Goal: Task Accomplishment & Management: Use online tool/utility

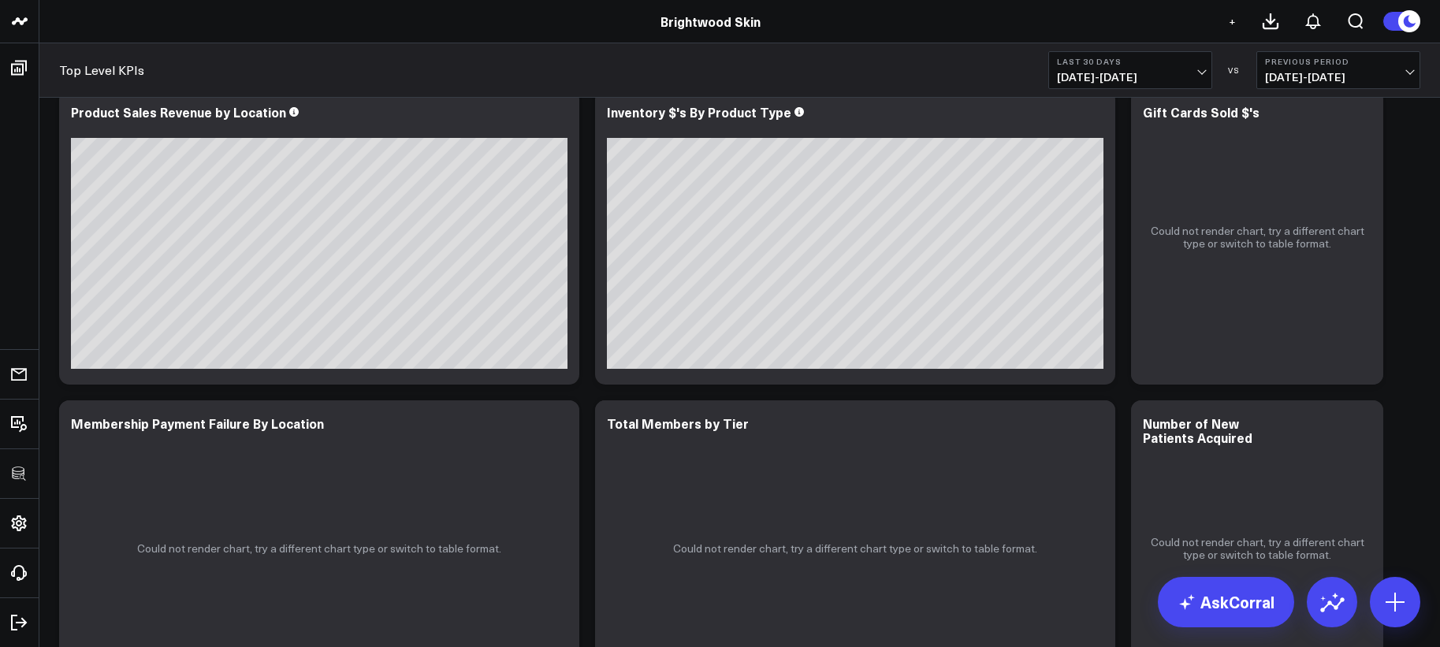
scroll to position [3072, 0]
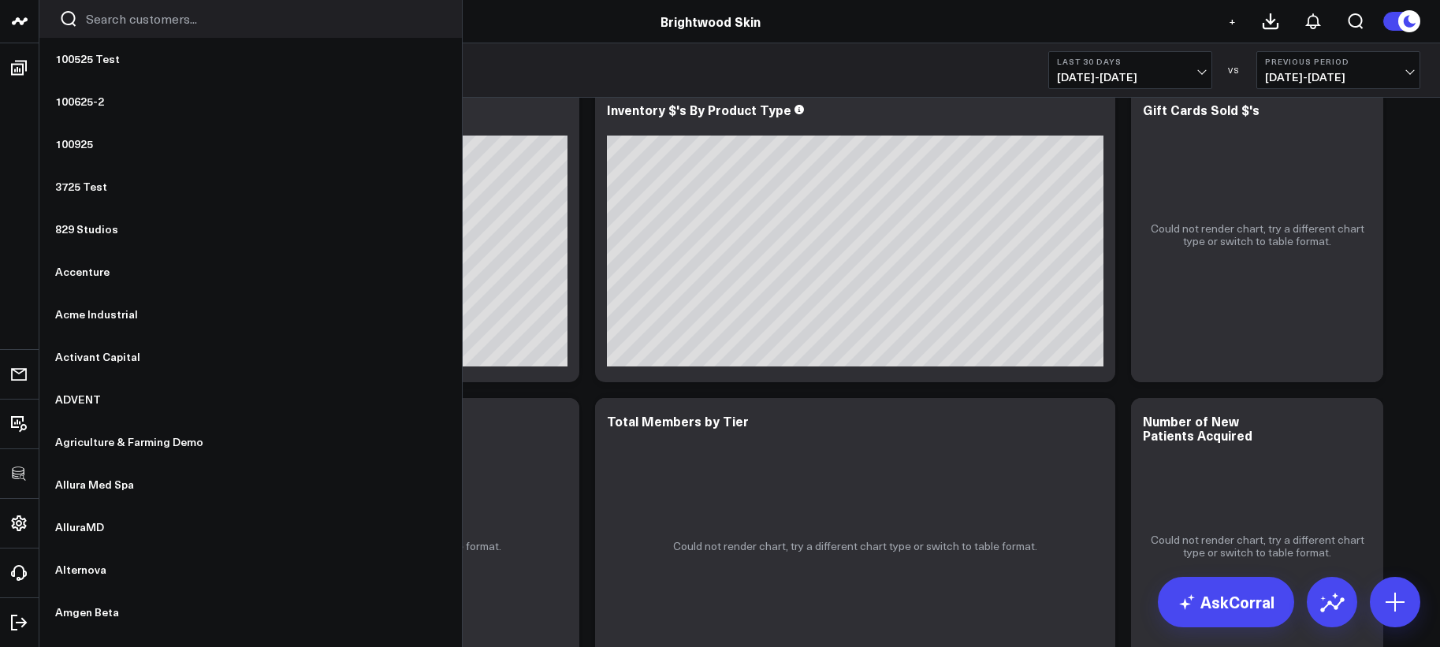
click at [106, 23] on input "Search customers input" at bounding box center [264, 18] width 356 height 17
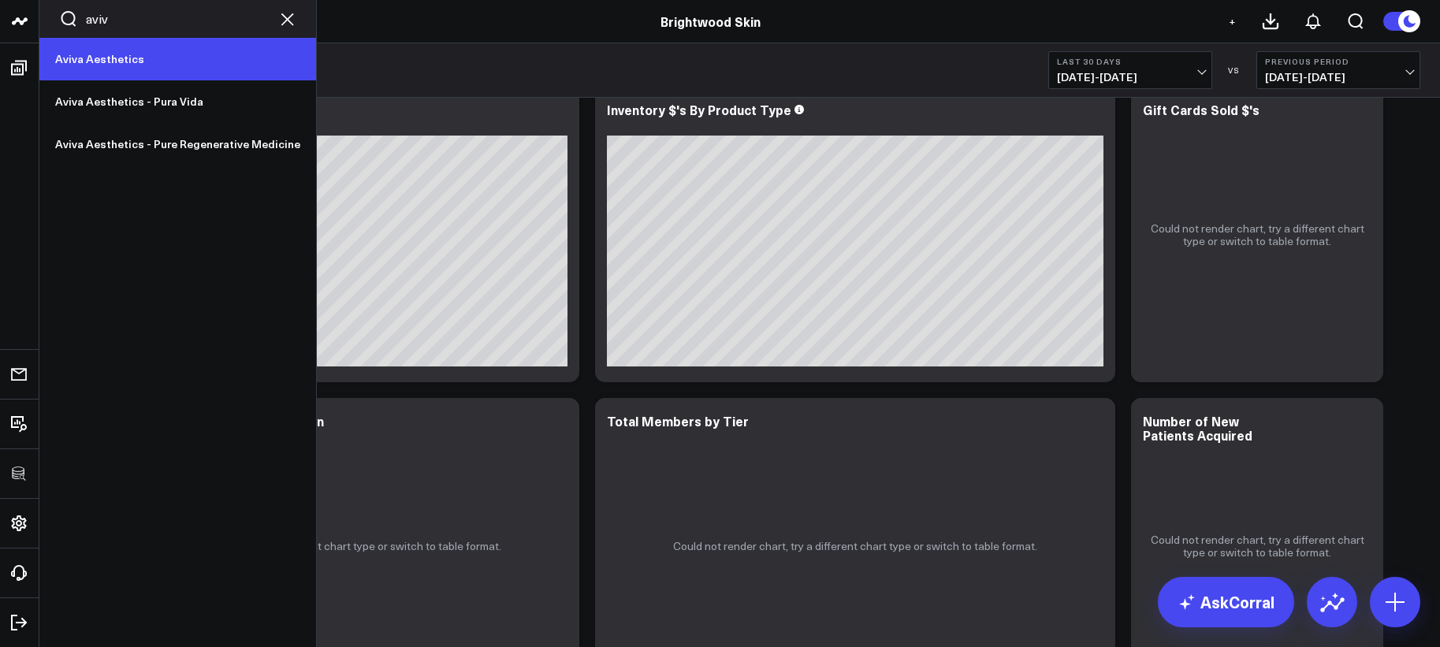
type input "aviv"
click at [111, 61] on link "Aviva Aesthetics" at bounding box center [177, 59] width 277 height 43
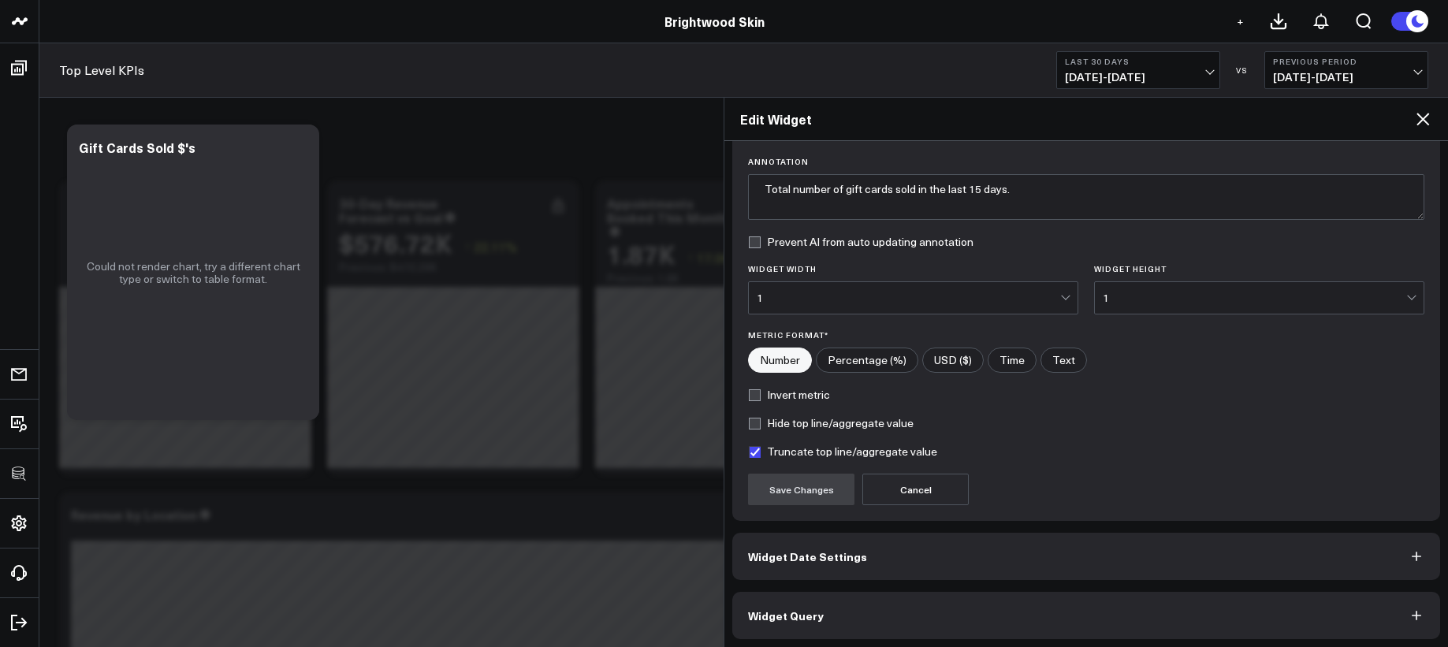
scroll to position [113, 0]
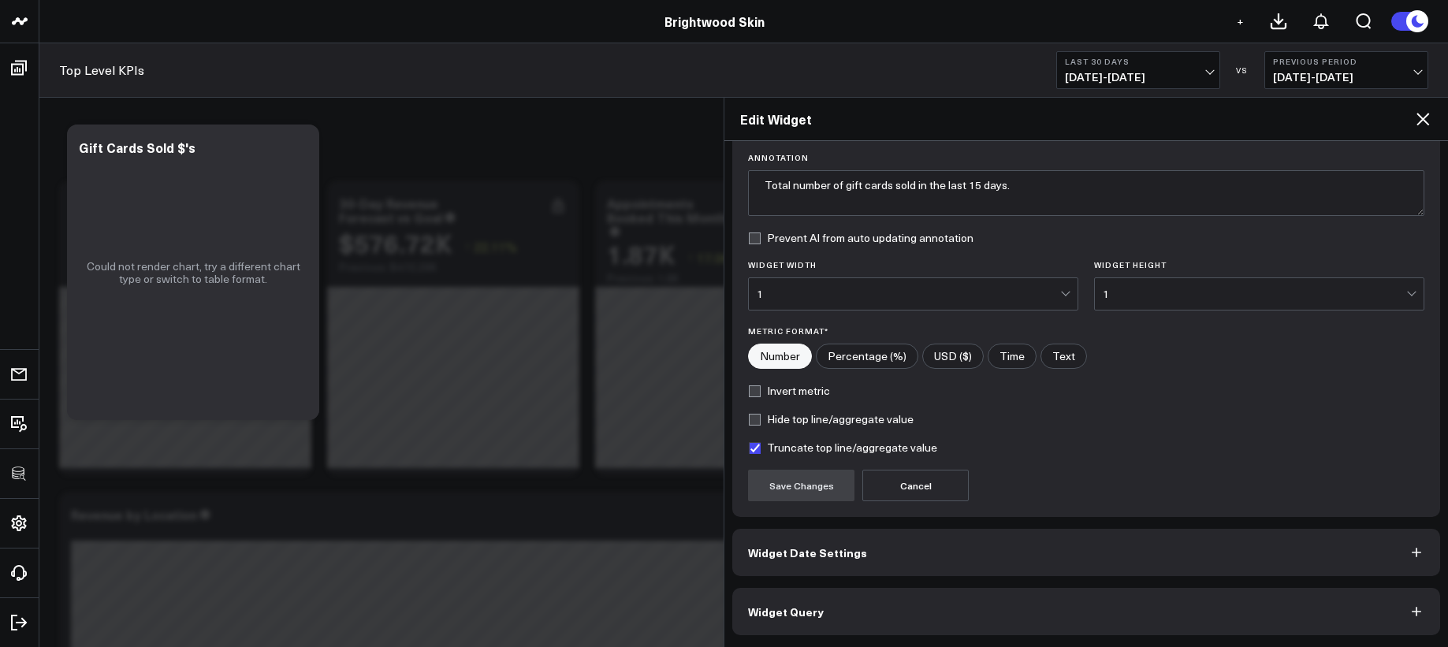
click at [996, 604] on button "Widget Query" at bounding box center [1086, 611] width 708 height 47
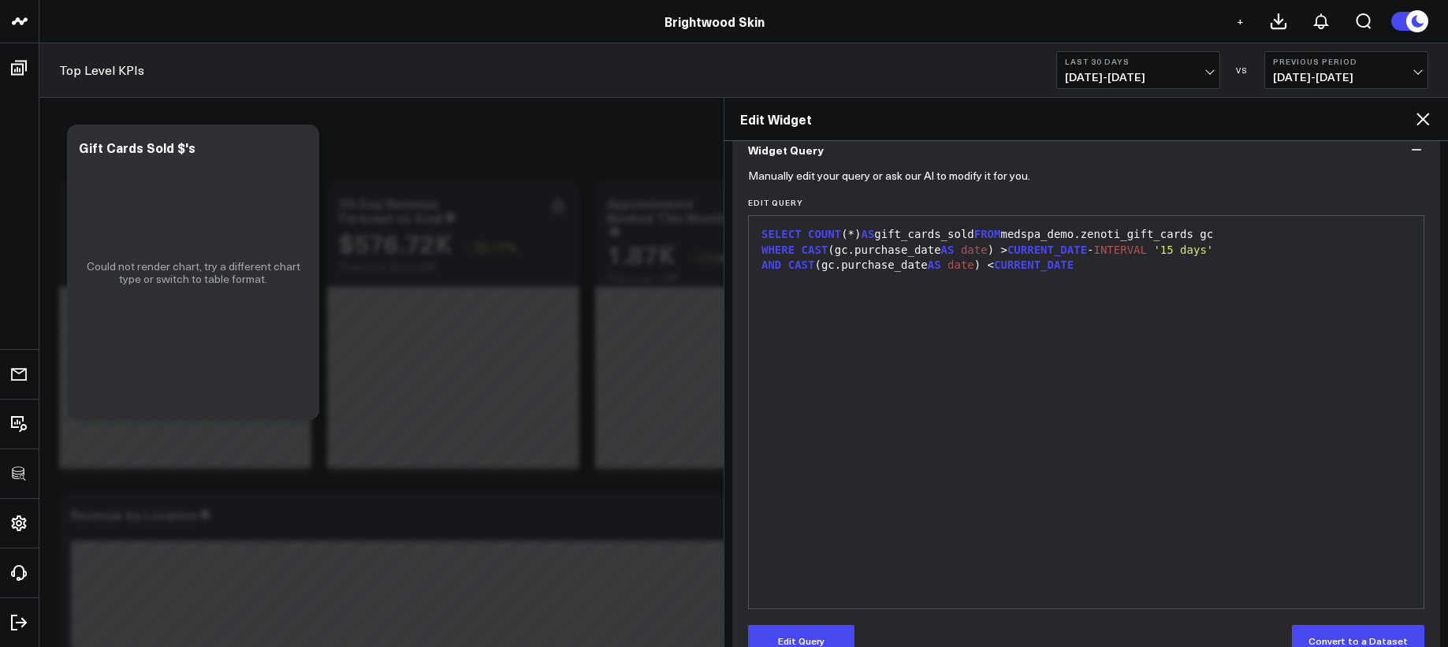
scroll to position [181, 0]
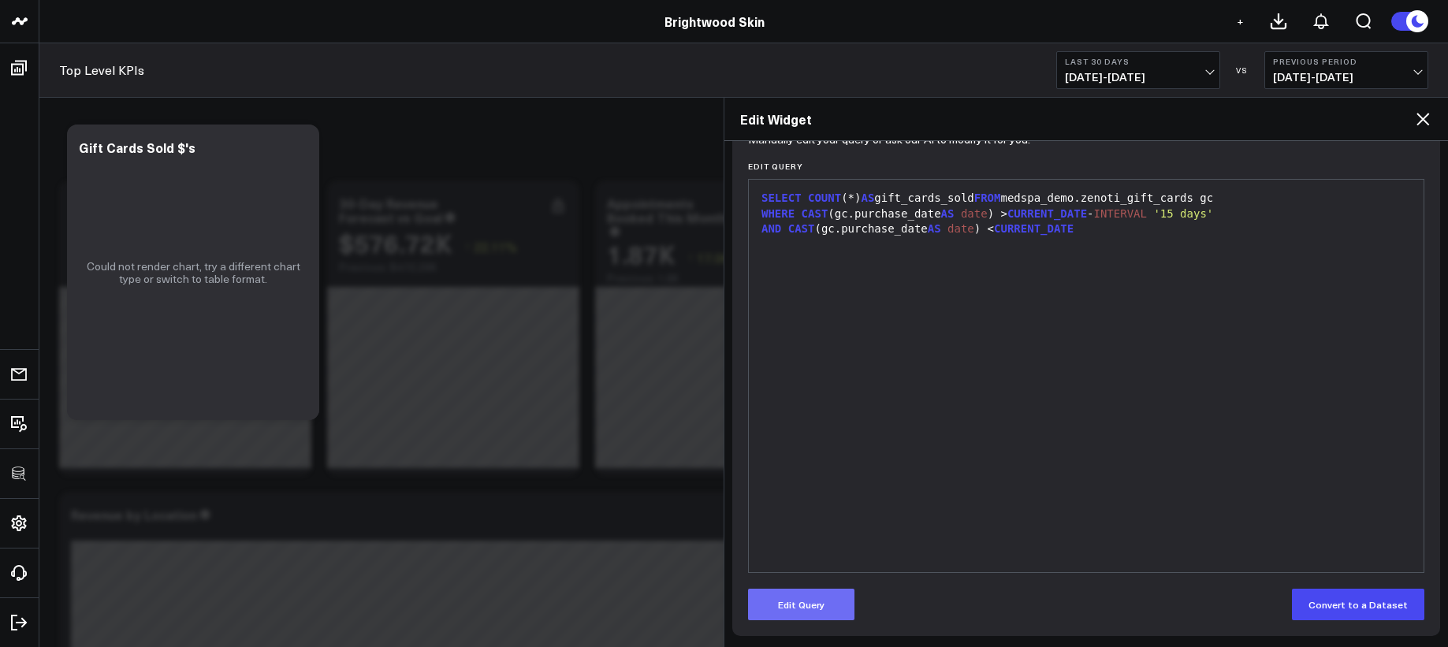
click at [819, 595] on button "Edit Query" at bounding box center [801, 605] width 106 height 32
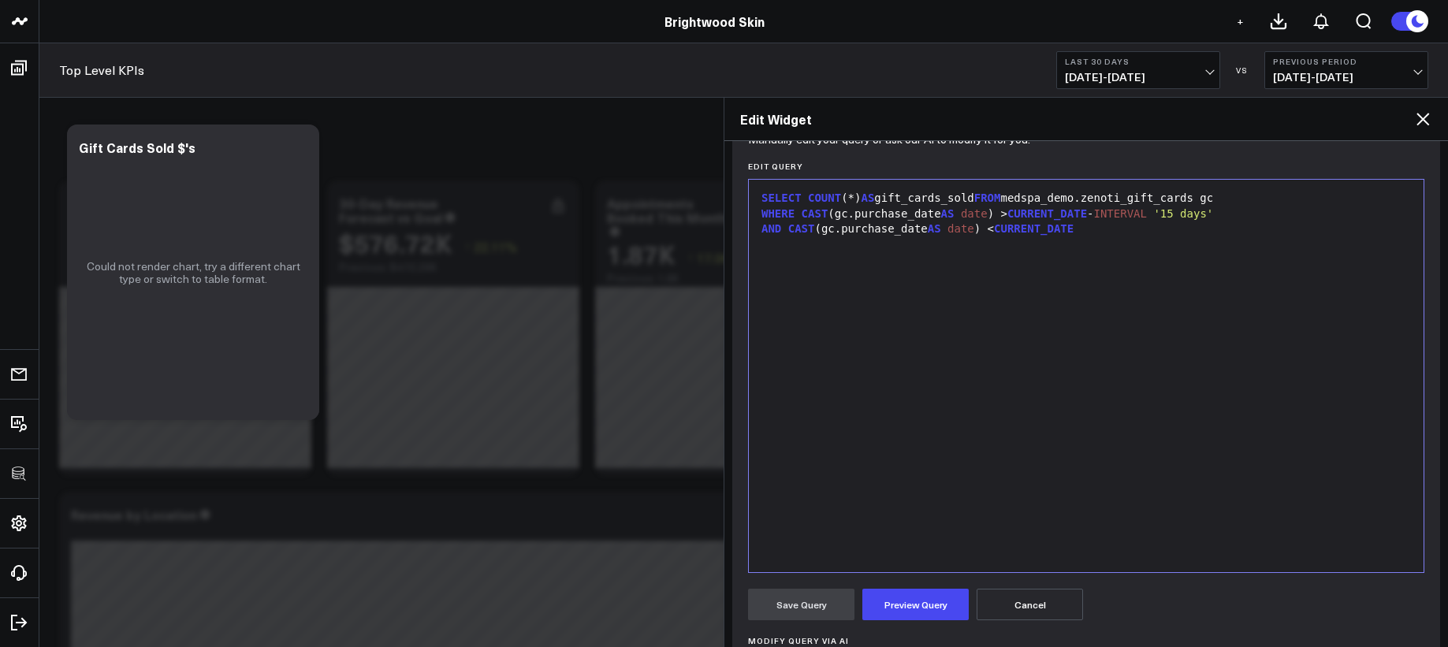
click at [942, 453] on div "SELECT COUNT (*) AS gift_cards_sold FROM medspa_demo.zenoti_gift_cards gc WHERE…" at bounding box center [1085, 376] width 659 height 377
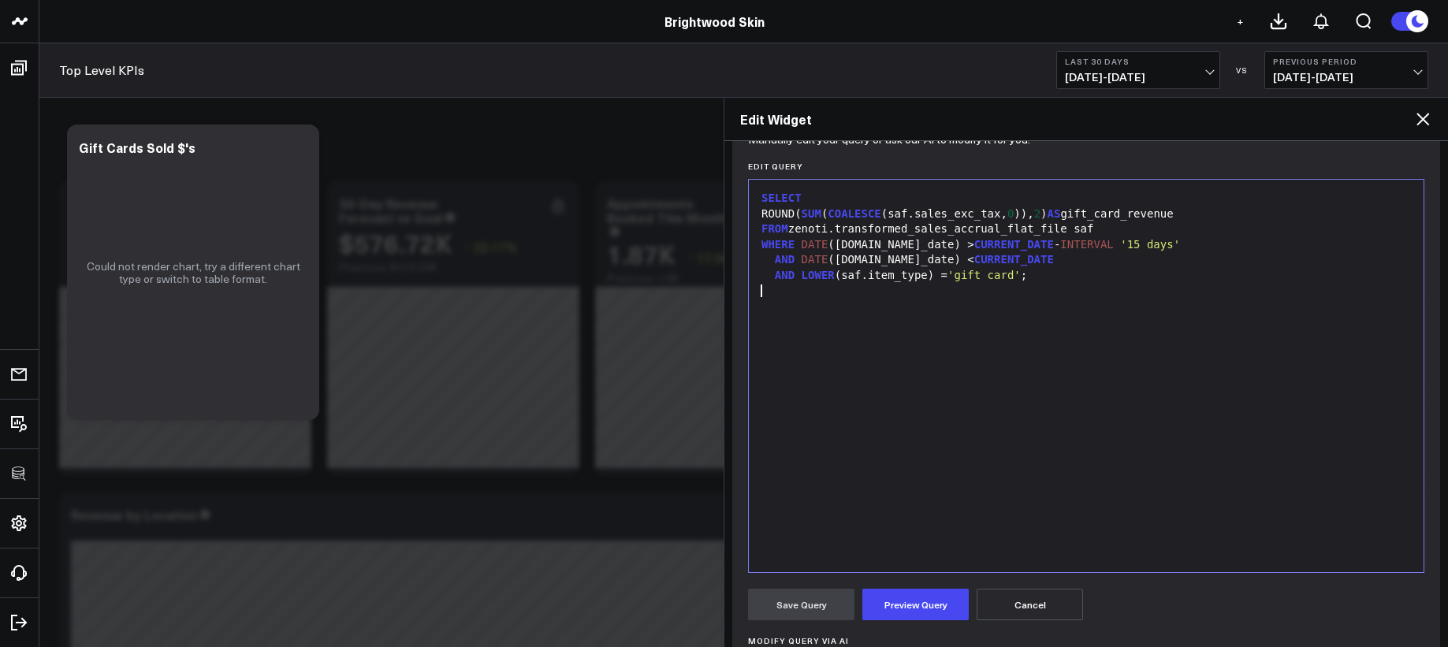
click at [919, 636] on label "Modify Query via AI" at bounding box center [1086, 640] width 676 height 9
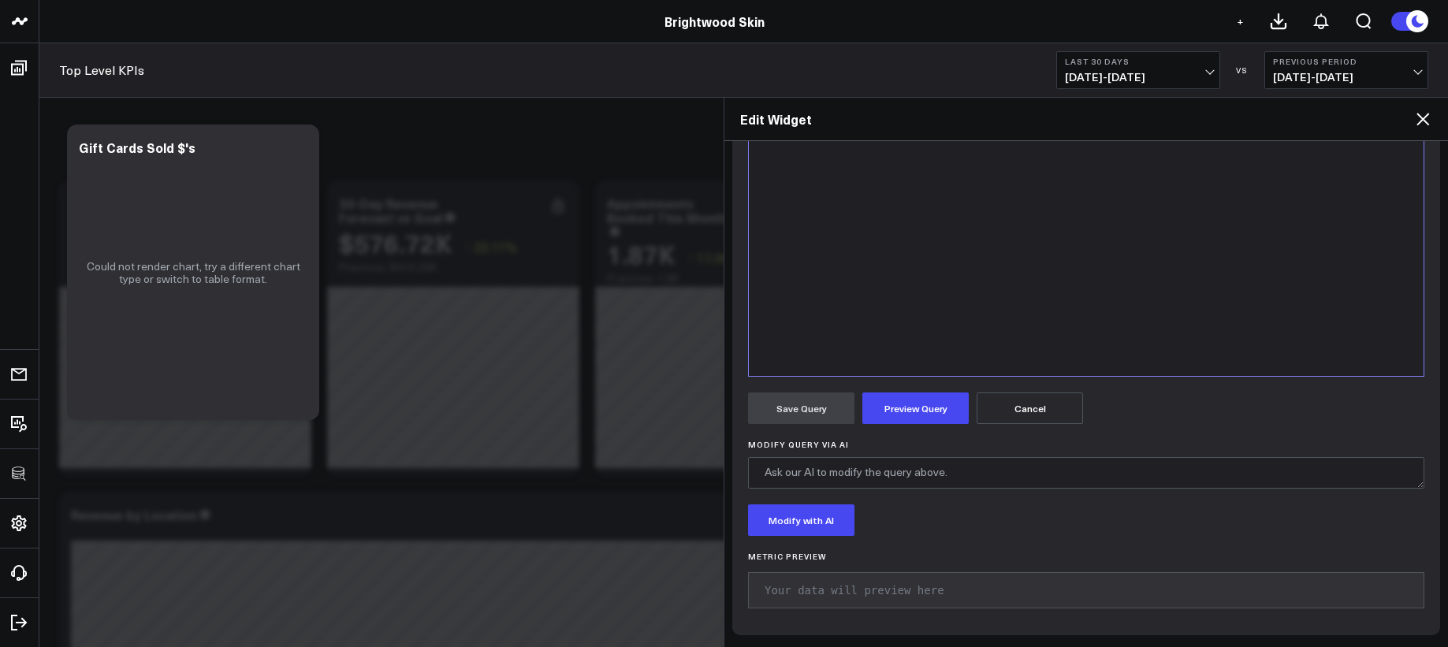
click at [923, 616] on div "Metric Preview Your data will preview here" at bounding box center [1086, 586] width 676 height 68
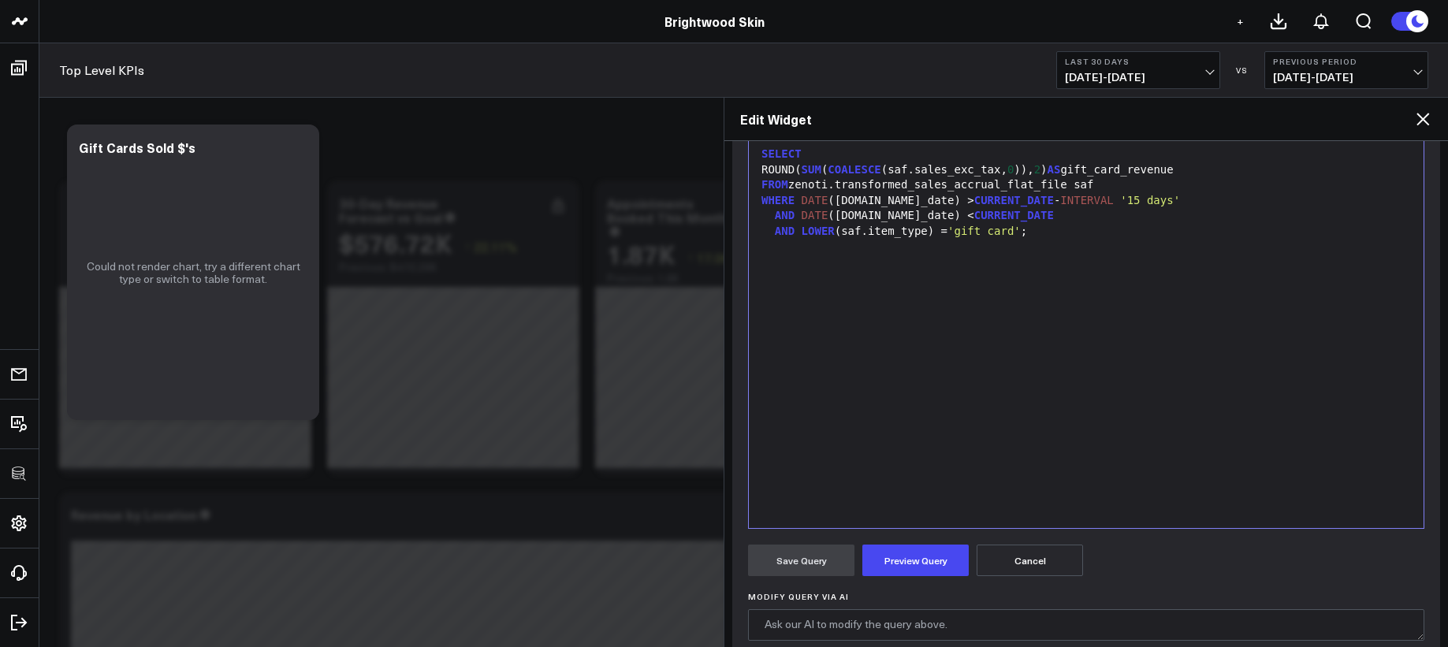
scroll to position [214, 0]
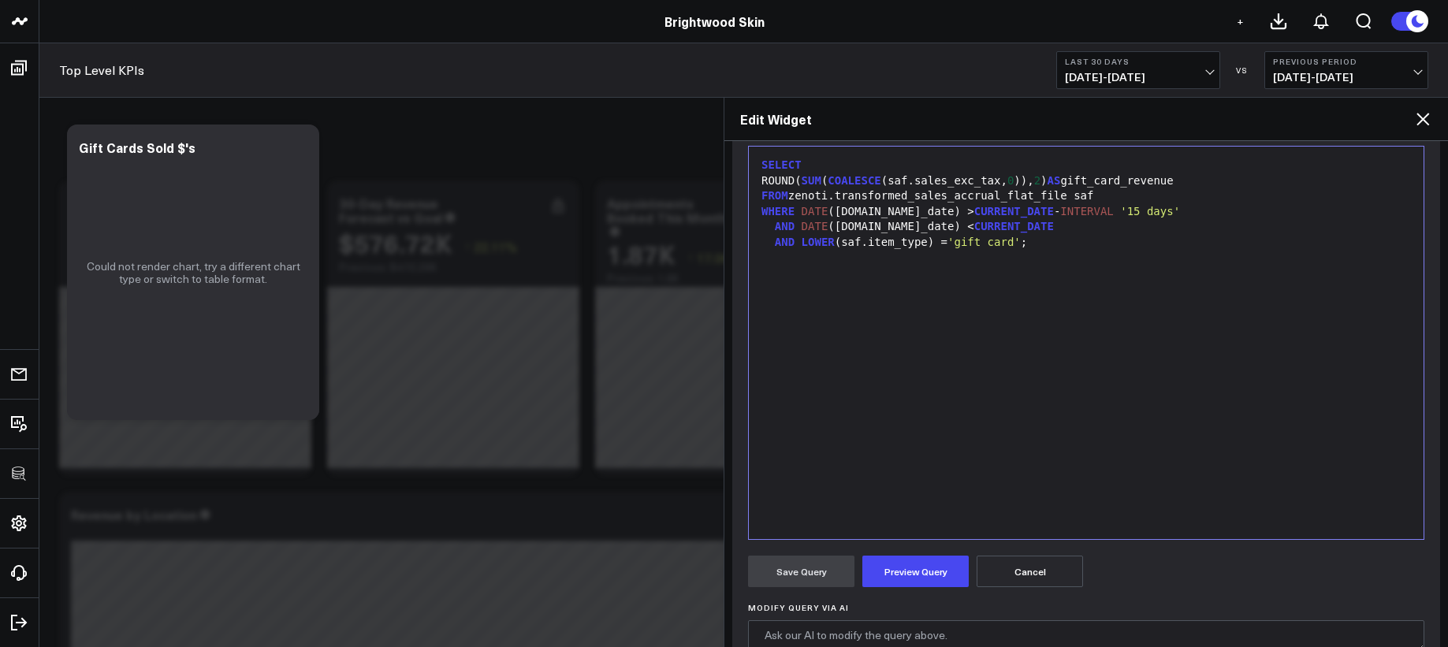
click at [893, 395] on div "SELECT ROUND( SUM ( COALESCE (saf.sales_exc_tax, 0 )), 2 ) AS gift_card_revenue…" at bounding box center [1085, 342] width 659 height 377
click at [894, 574] on button "Preview Query" at bounding box center [915, 572] width 106 height 32
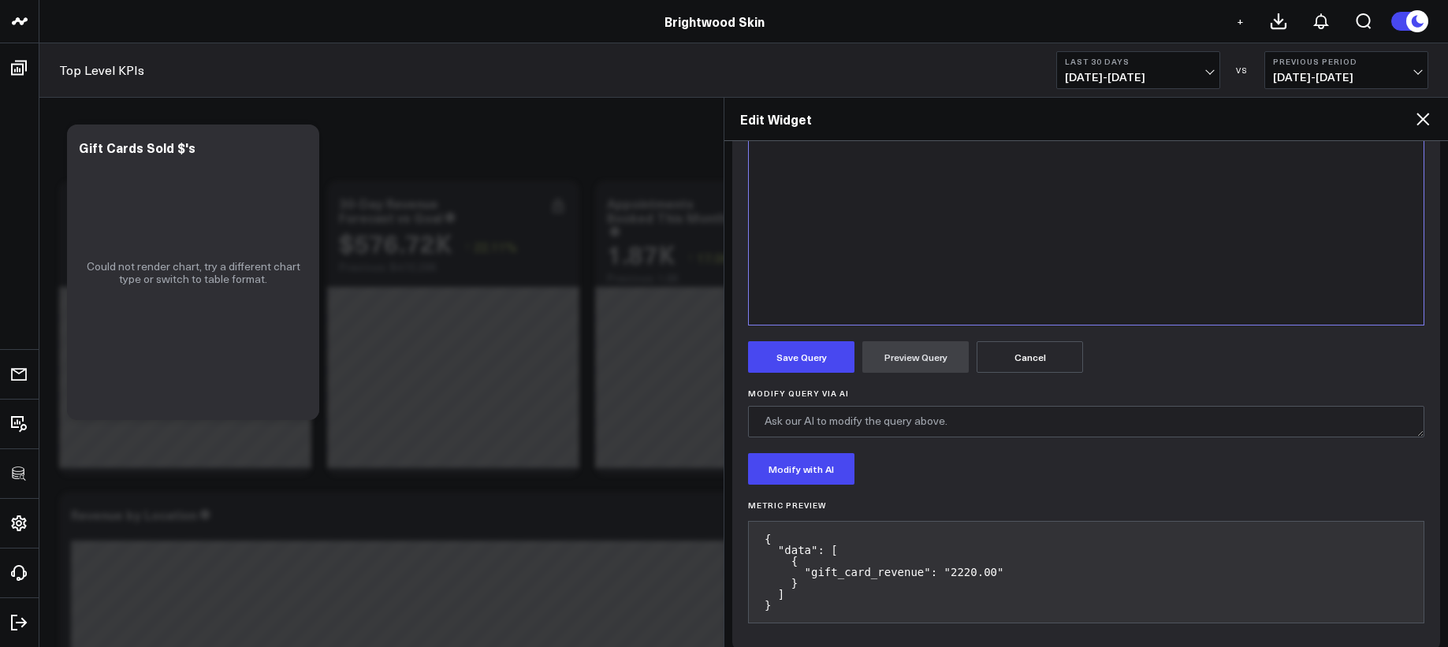
scroll to position [444, 0]
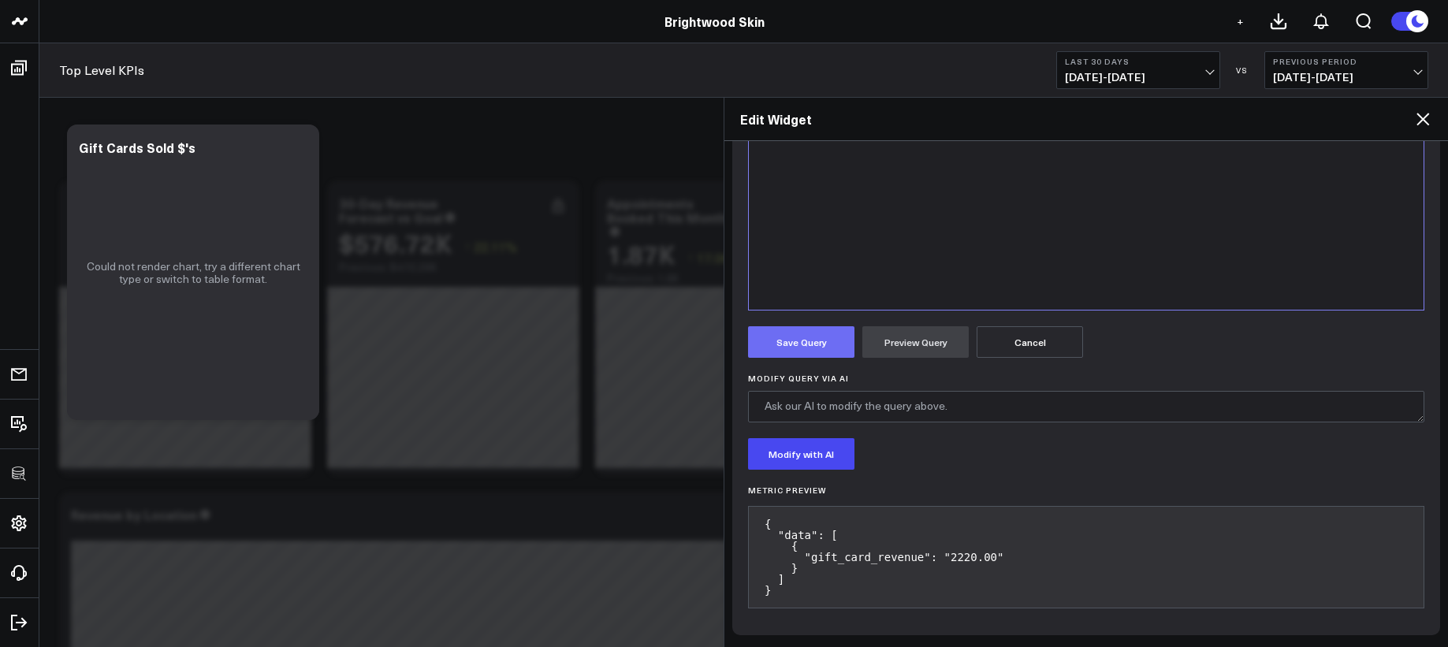
click at [816, 348] on button "Save Query" at bounding box center [801, 342] width 106 height 32
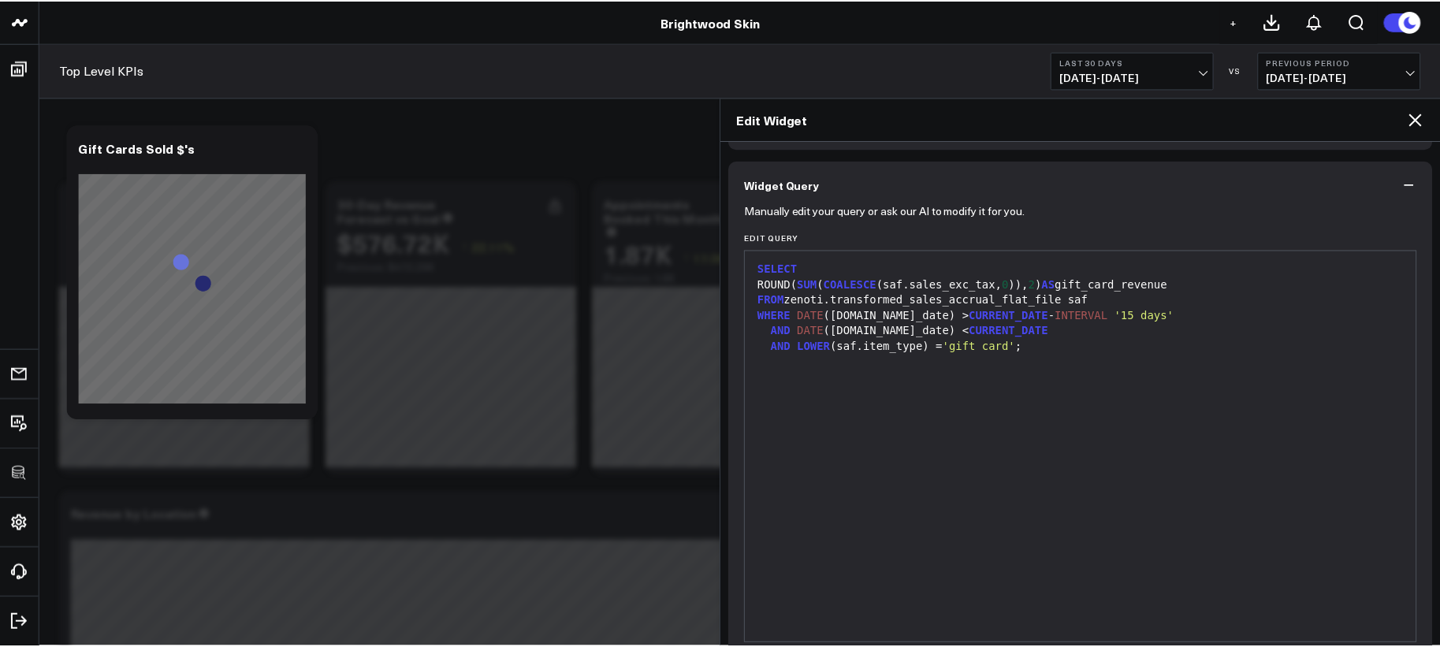
scroll to position [0, 0]
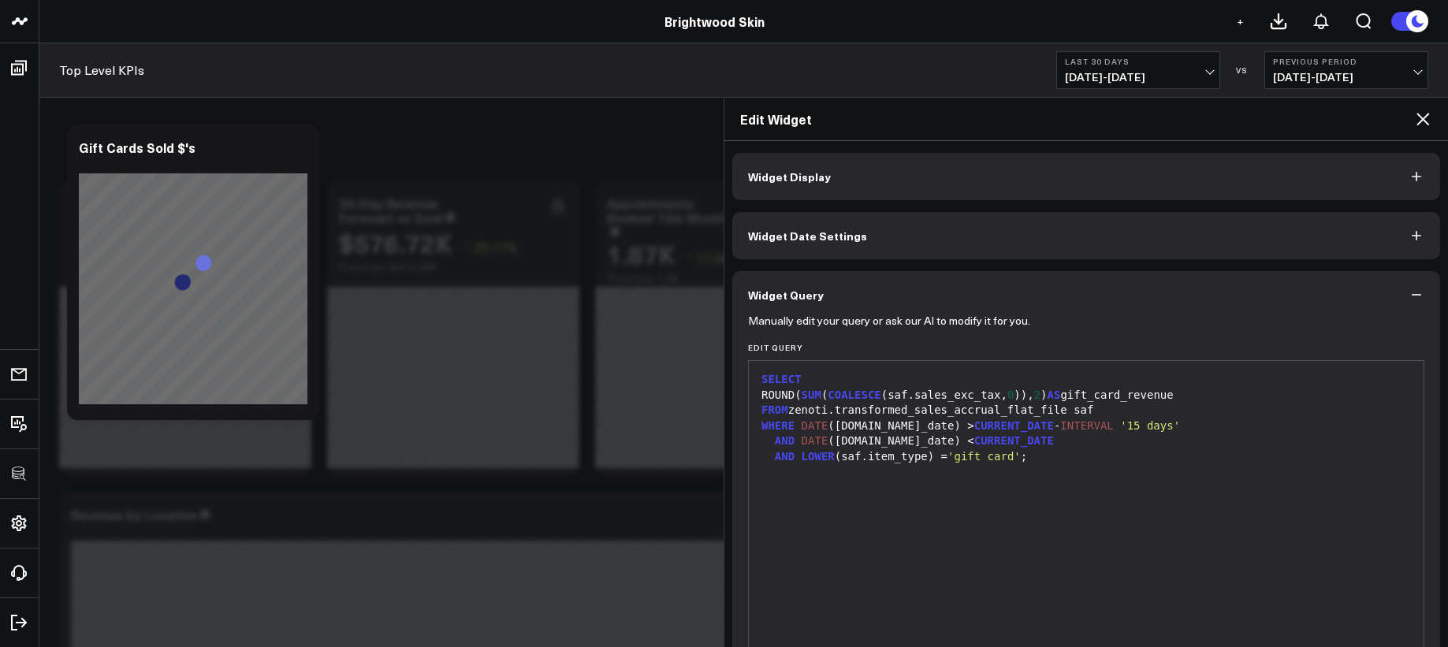
click at [797, 172] on span "Widget Display" at bounding box center [789, 176] width 83 height 13
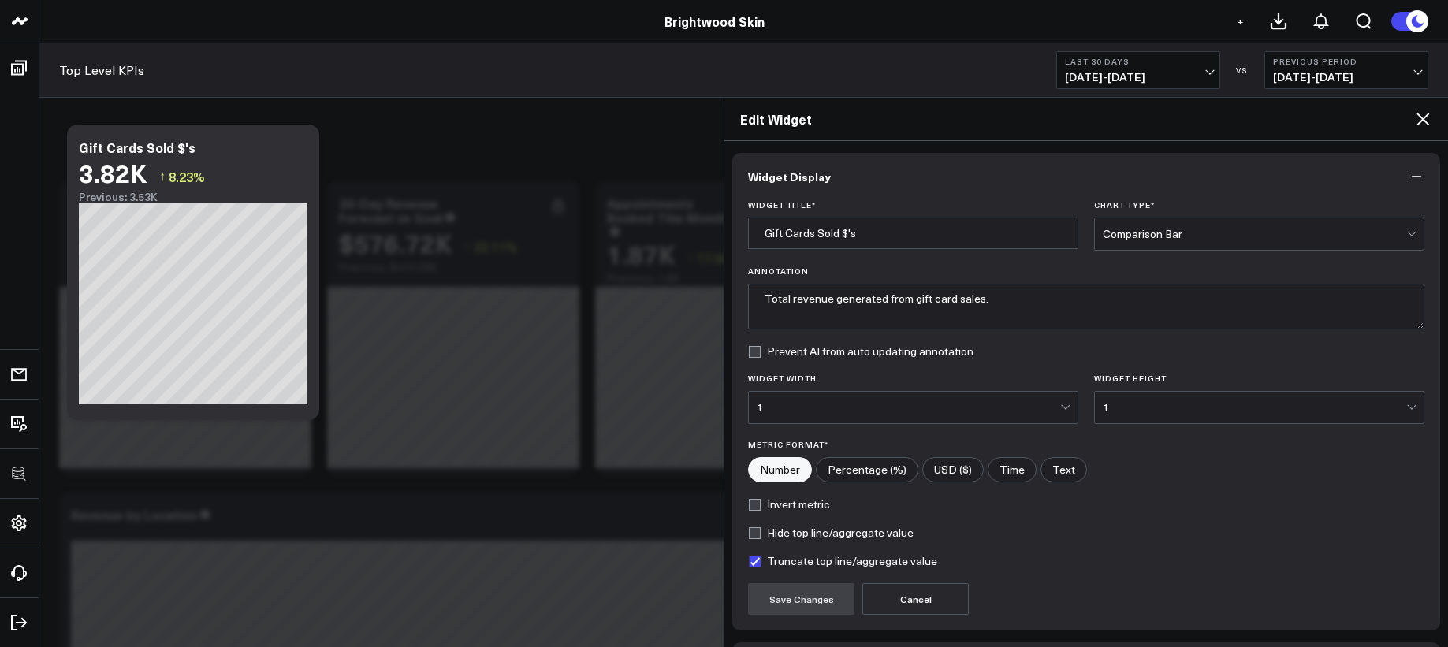
click at [1426, 122] on icon at bounding box center [1422, 119] width 13 height 13
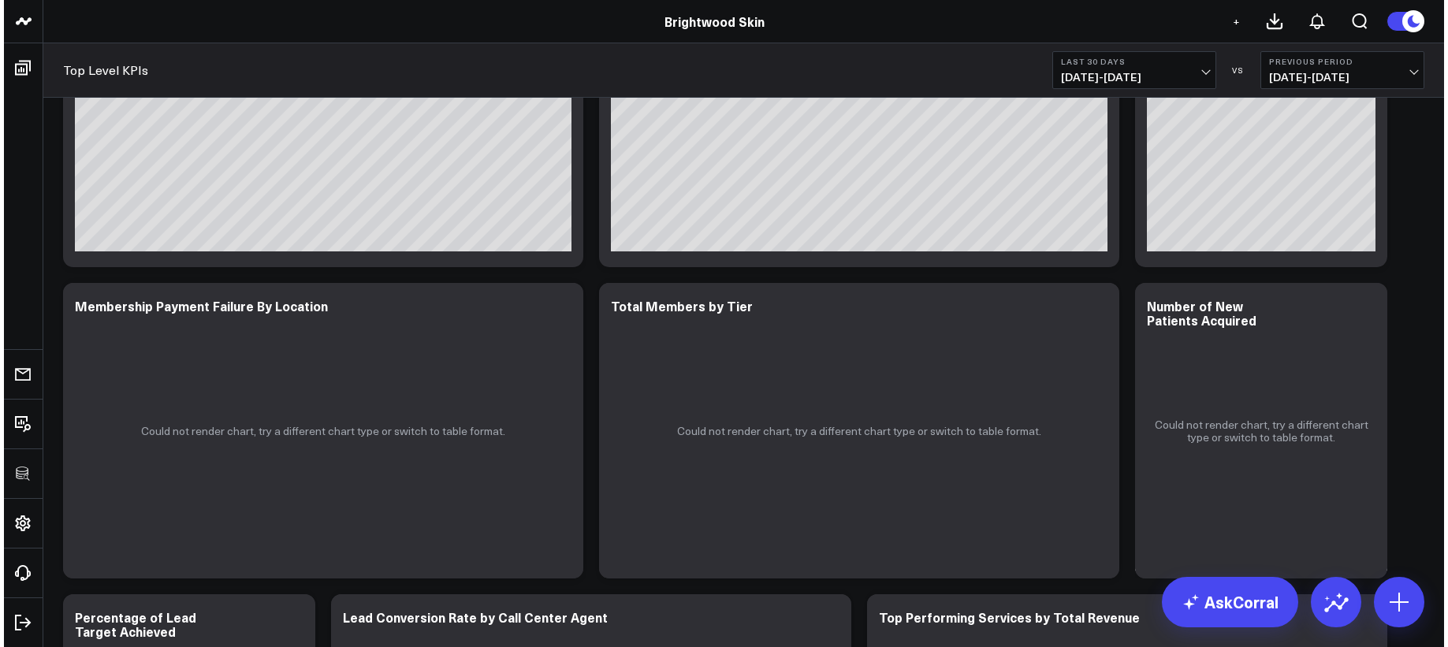
scroll to position [3187, 0]
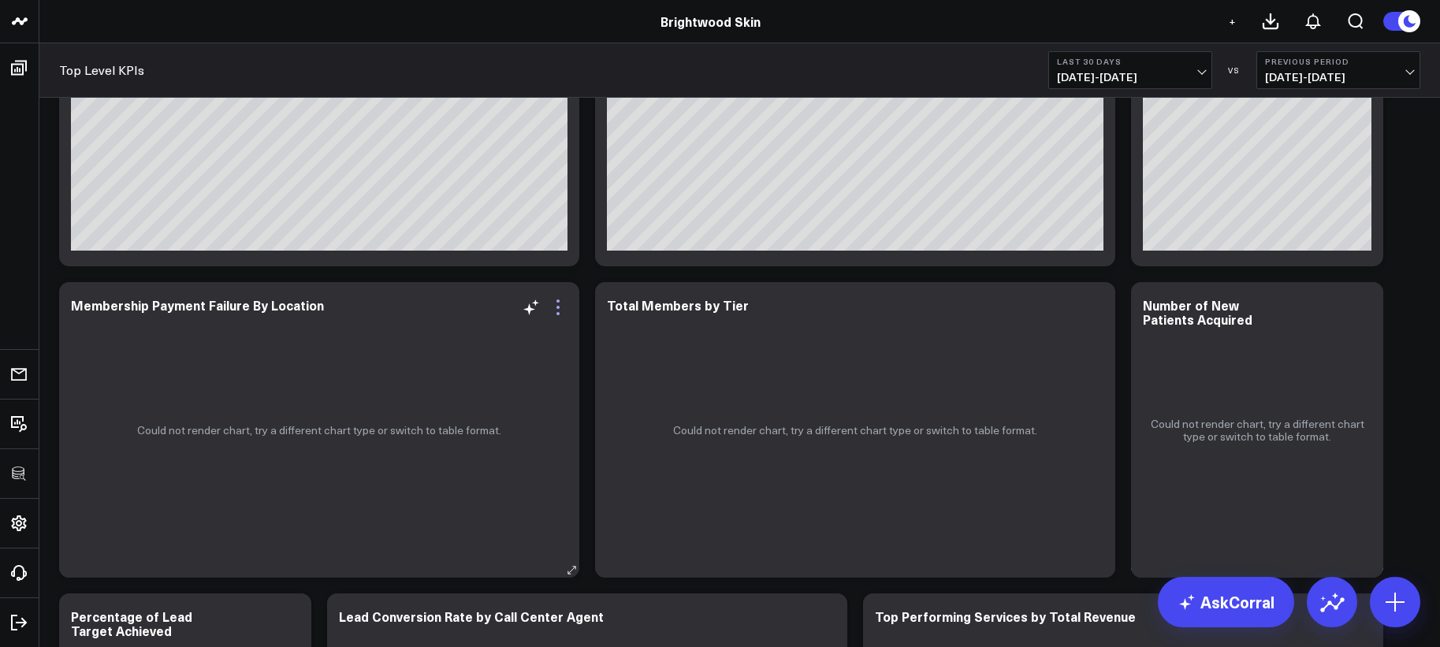
click at [562, 306] on icon at bounding box center [557, 307] width 19 height 19
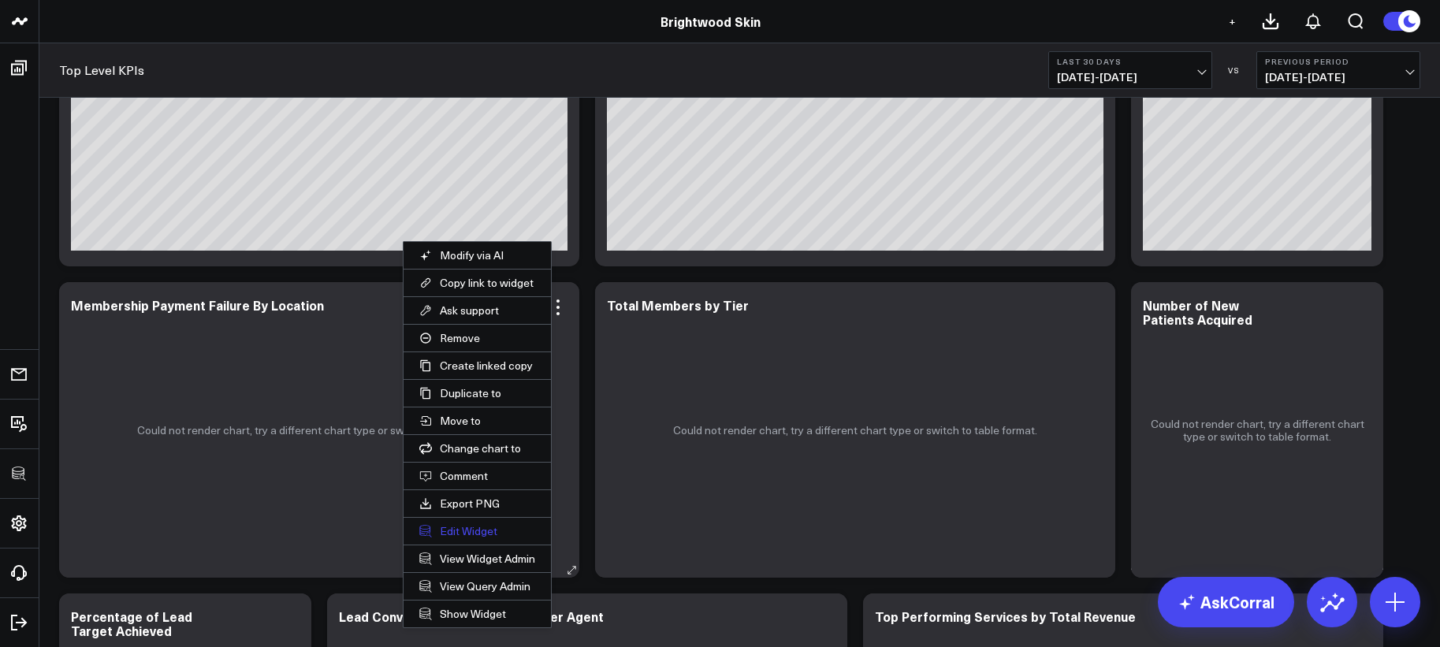
click at [462, 534] on button "Edit Widget" at bounding box center [476, 531] width 147 height 27
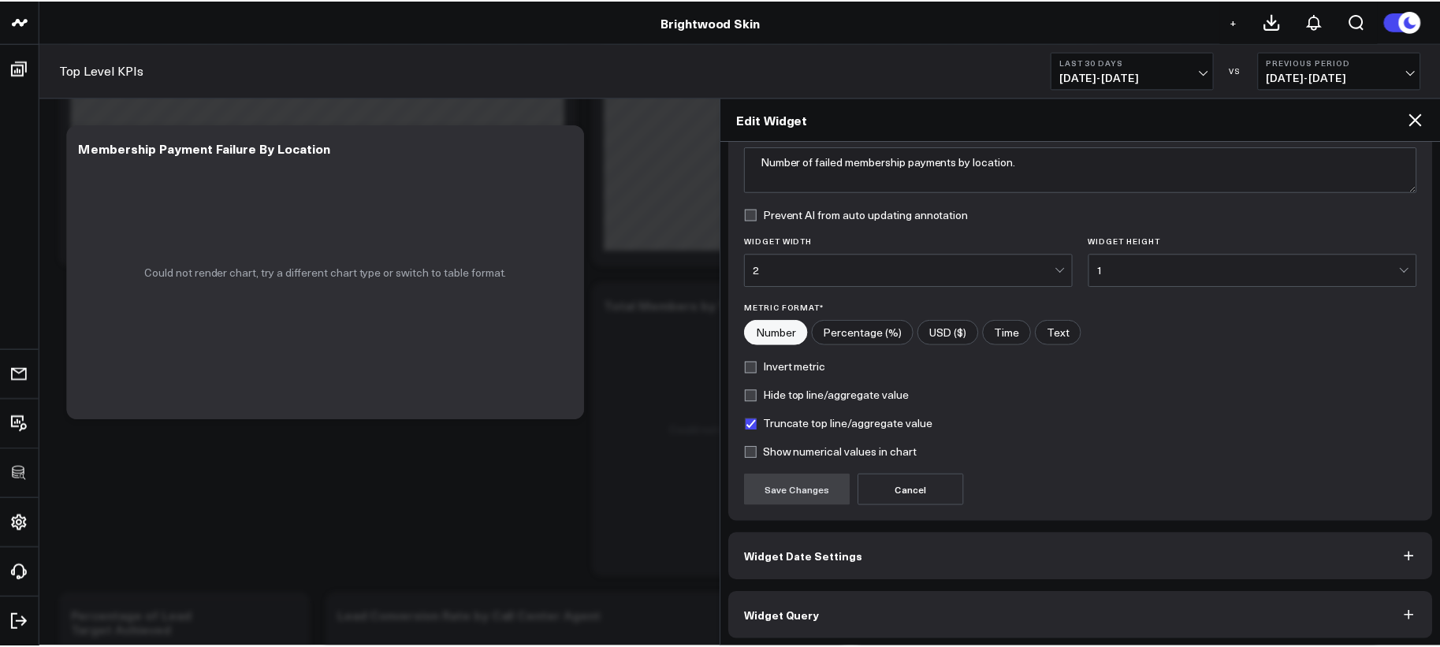
scroll to position [142, 0]
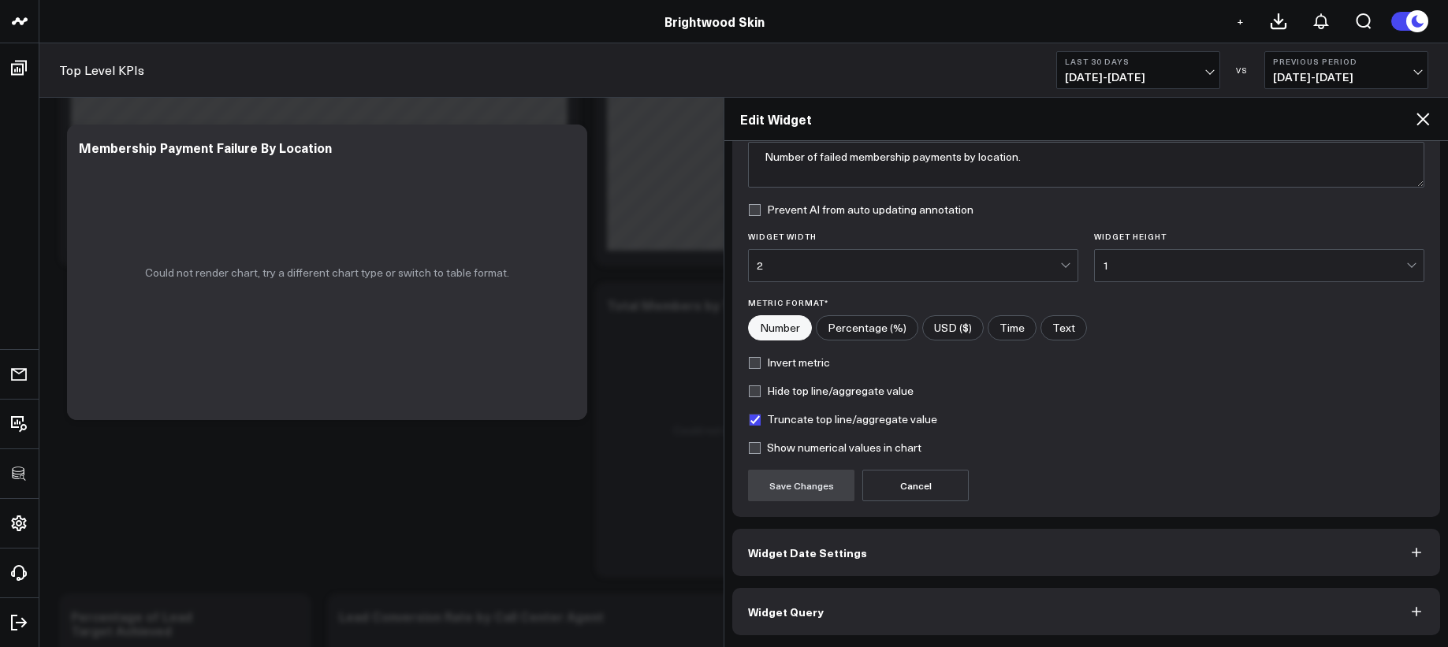
click at [926, 597] on button "Widget Query" at bounding box center [1086, 611] width 708 height 47
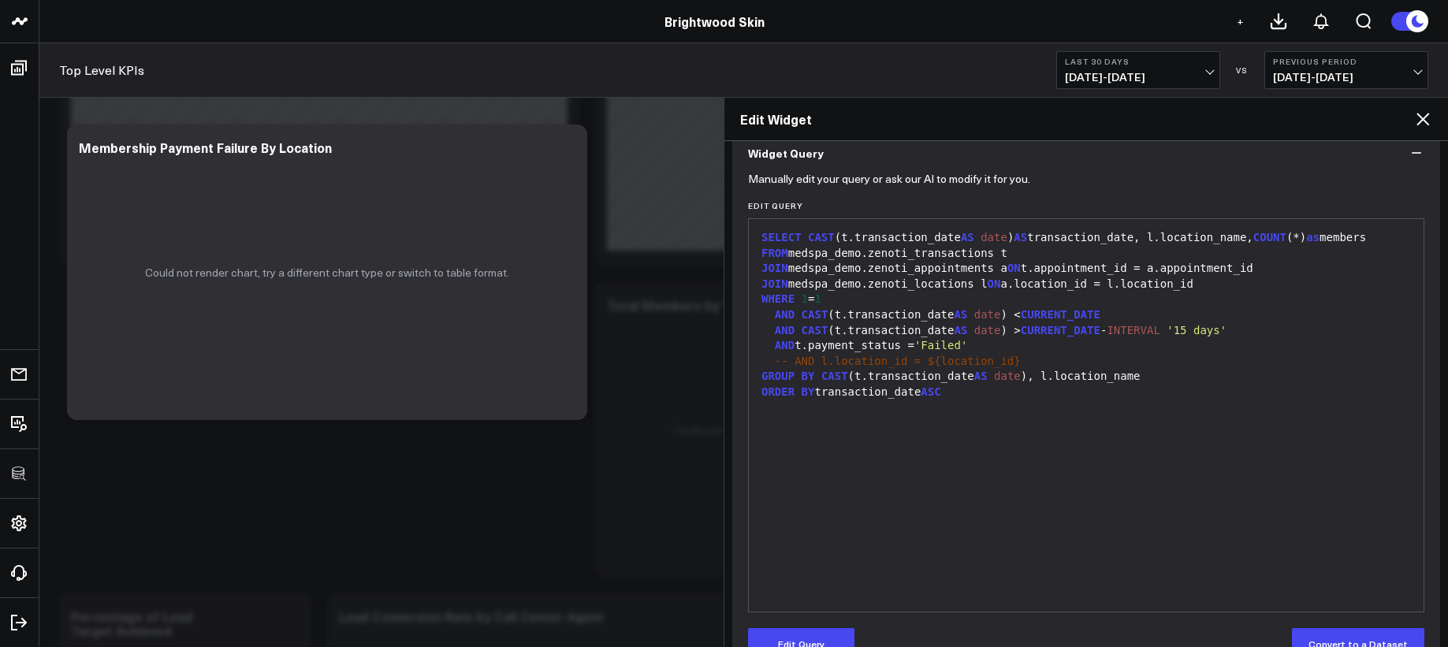
click at [1423, 126] on icon at bounding box center [1422, 119] width 19 height 19
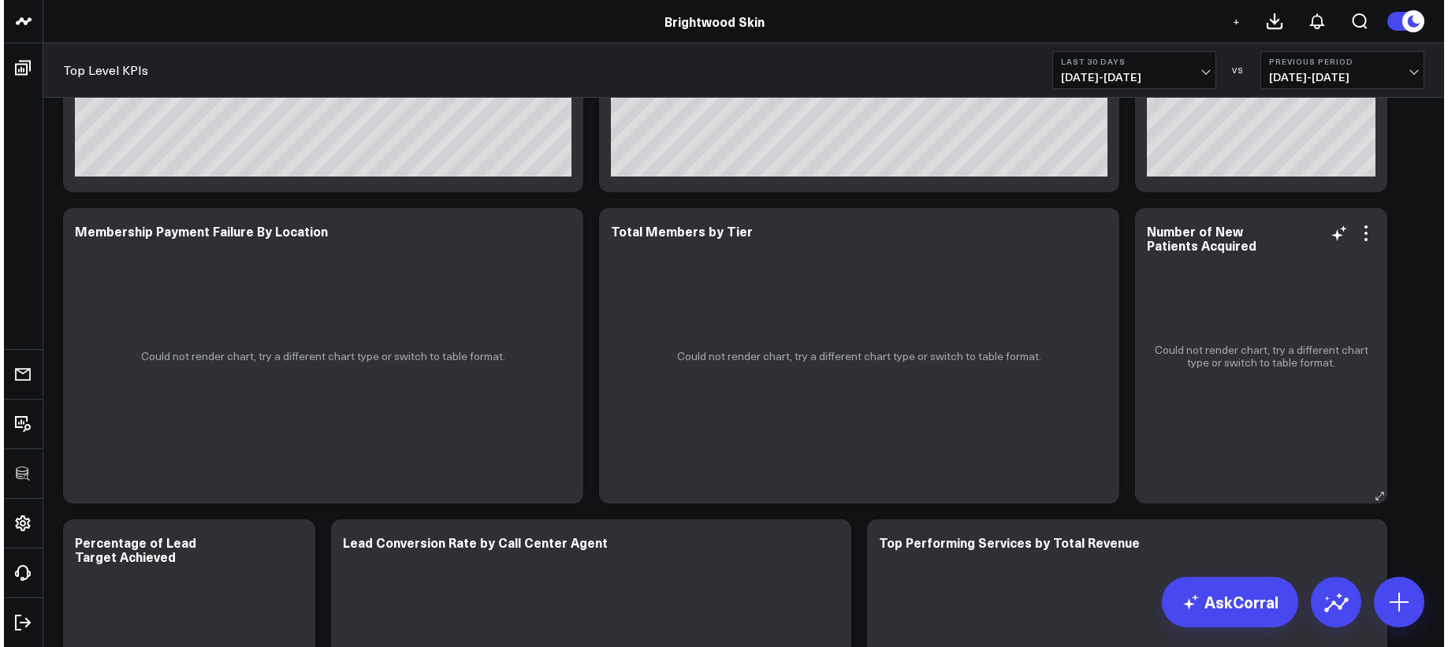
scroll to position [3191, 0]
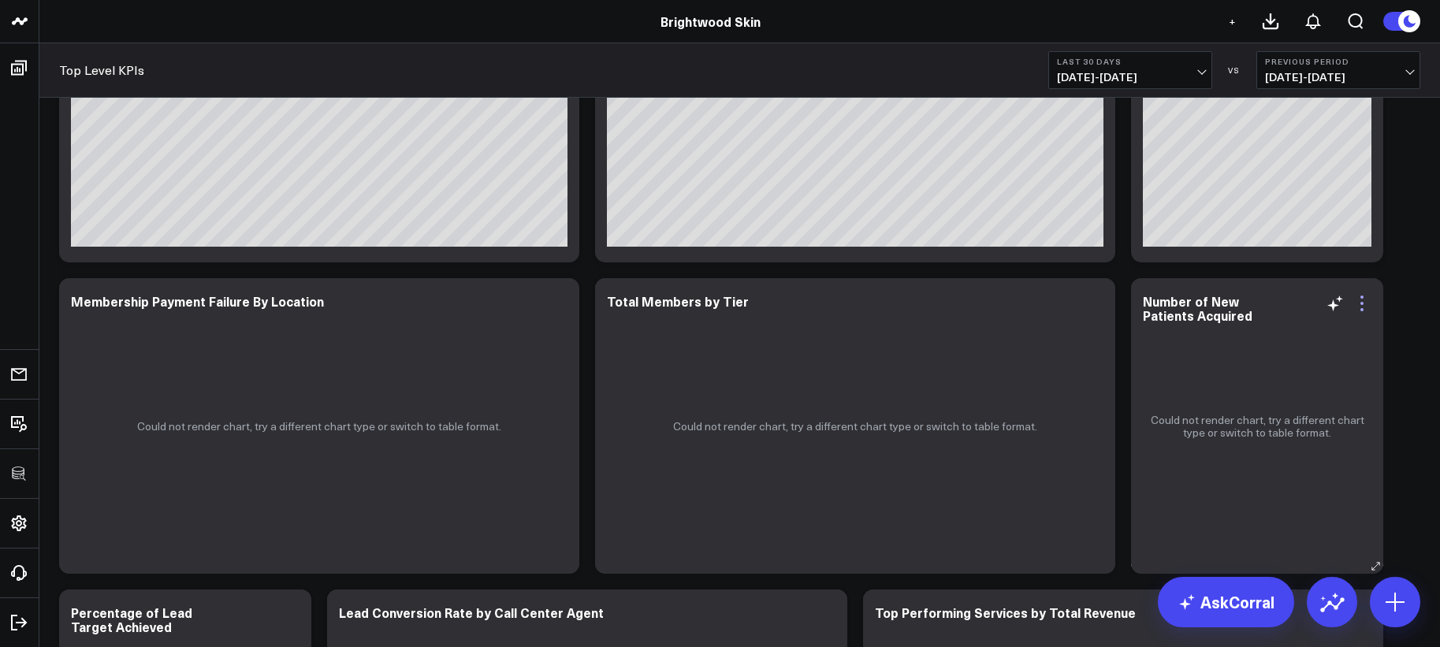
click at [1366, 302] on icon at bounding box center [1361, 303] width 19 height 19
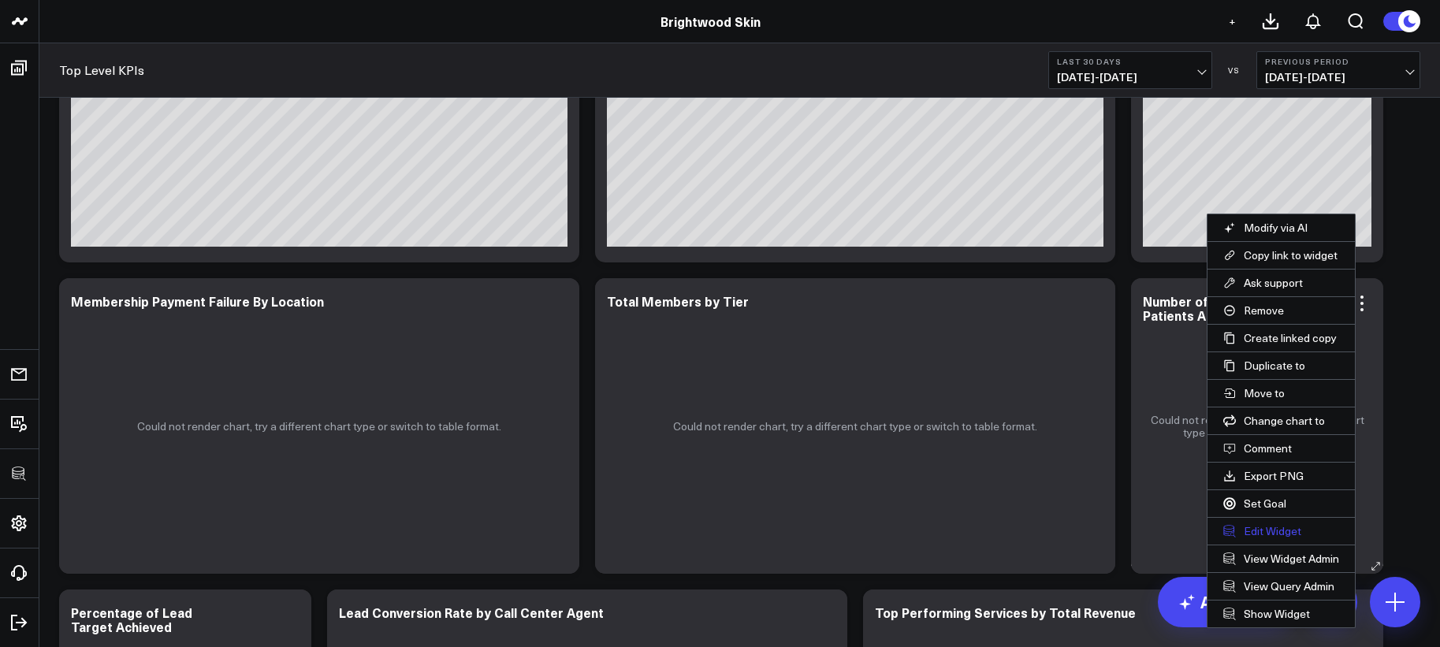
click at [1290, 526] on button "Edit Widget" at bounding box center [1280, 531] width 147 height 27
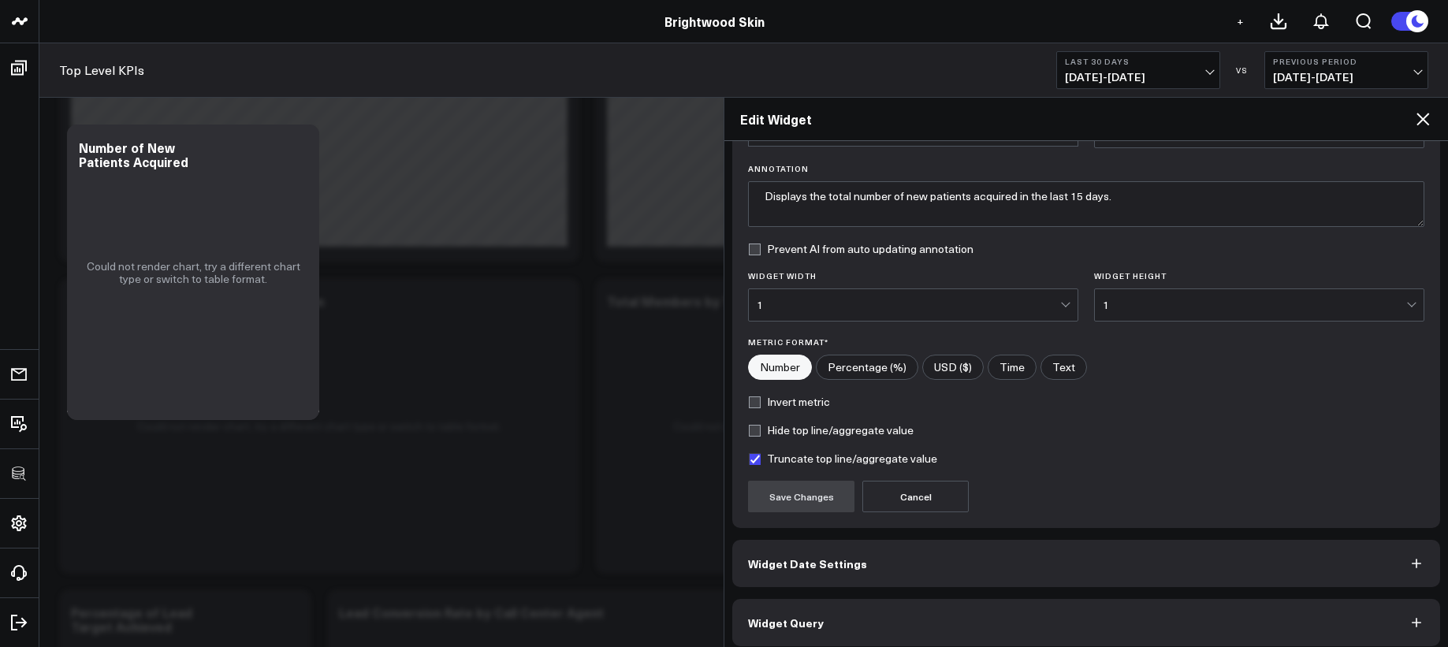
scroll to position [113, 0]
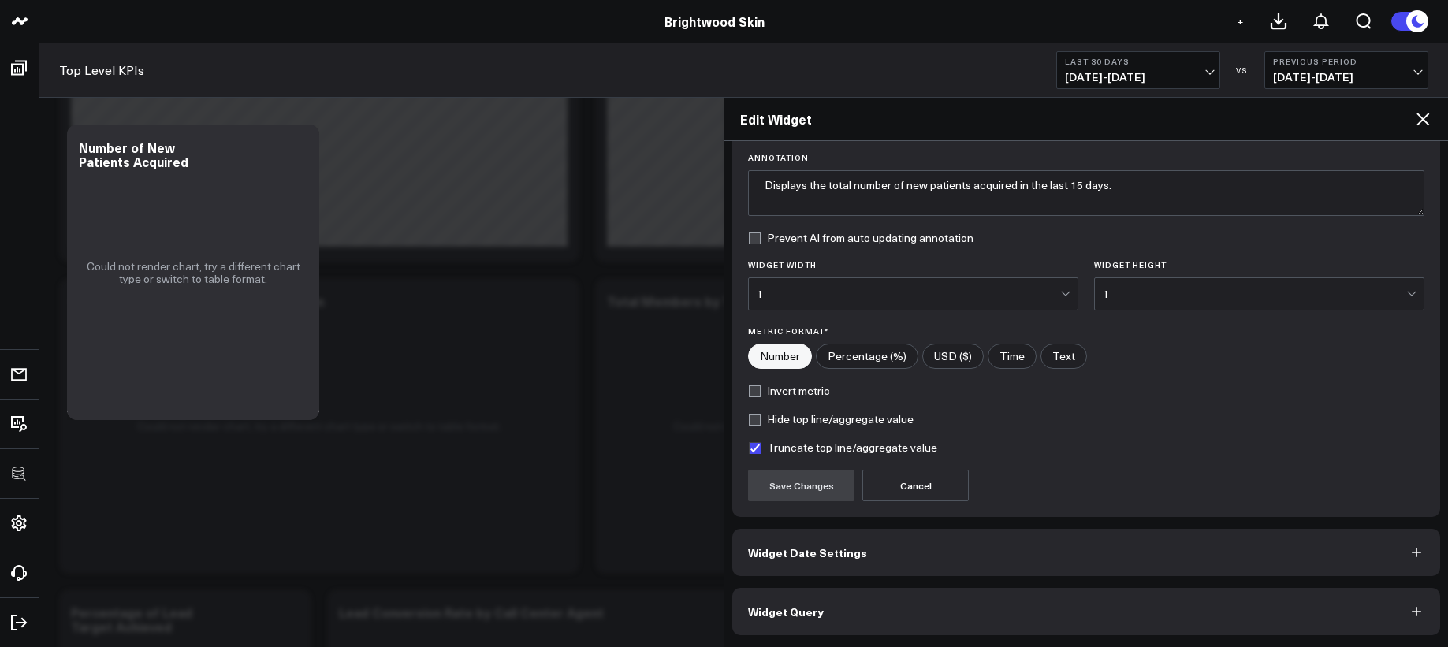
click at [1106, 628] on button "Widget Query" at bounding box center [1086, 611] width 708 height 47
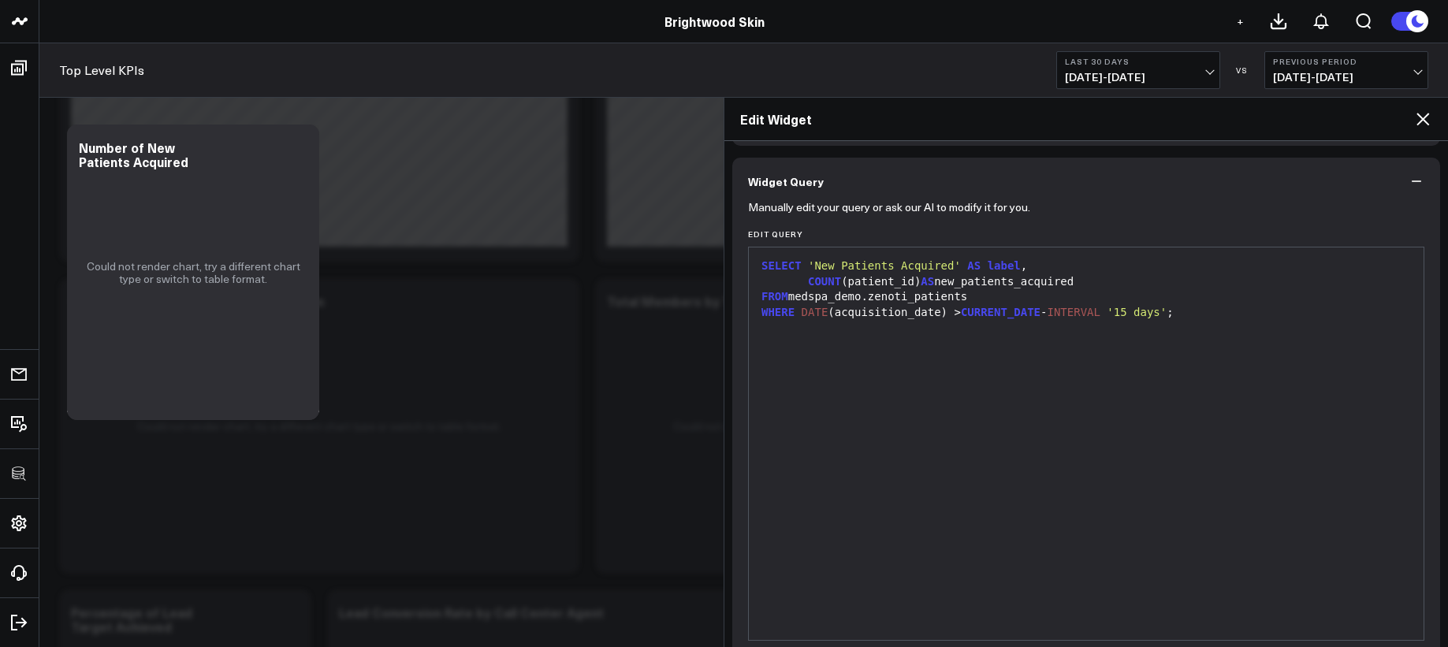
scroll to position [0, 0]
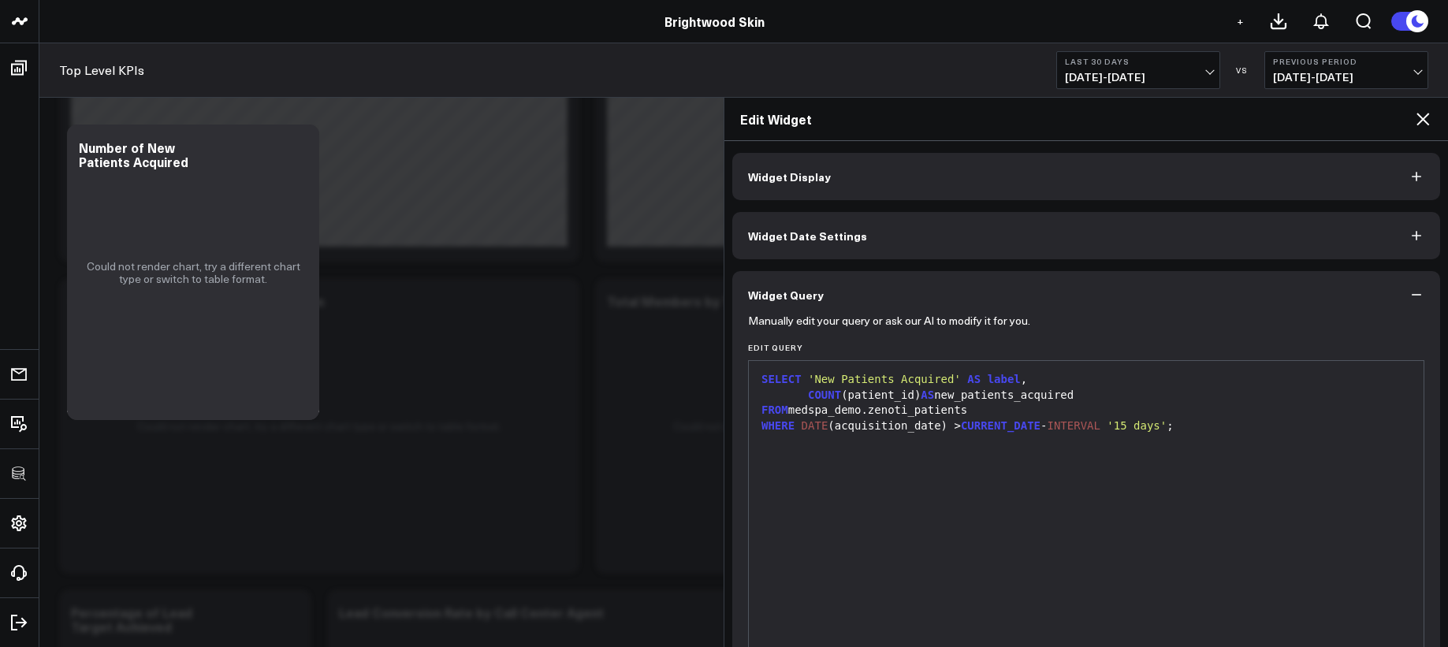
click at [1082, 555] on div "SELECT 'New Patients Acquired' AS label , COUNT (patient_id) AS new_patients_ac…" at bounding box center [1085, 557] width 659 height 377
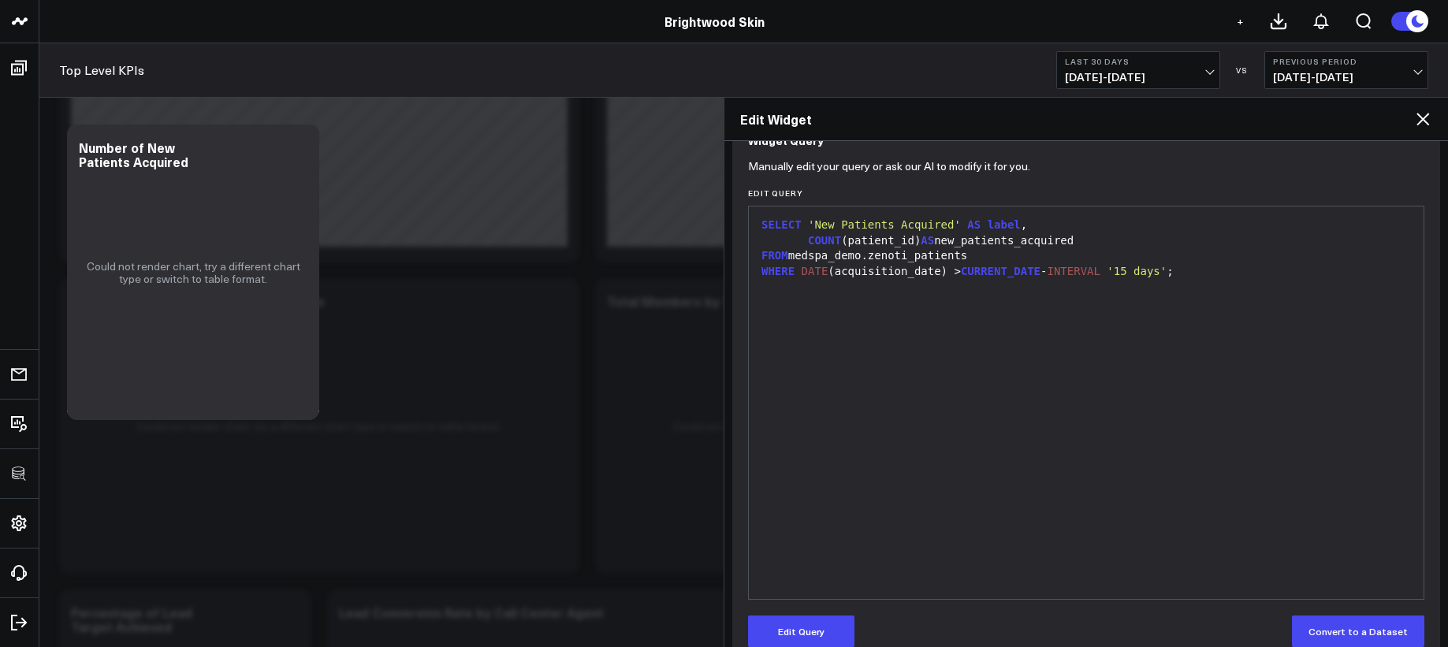
scroll to position [159, 0]
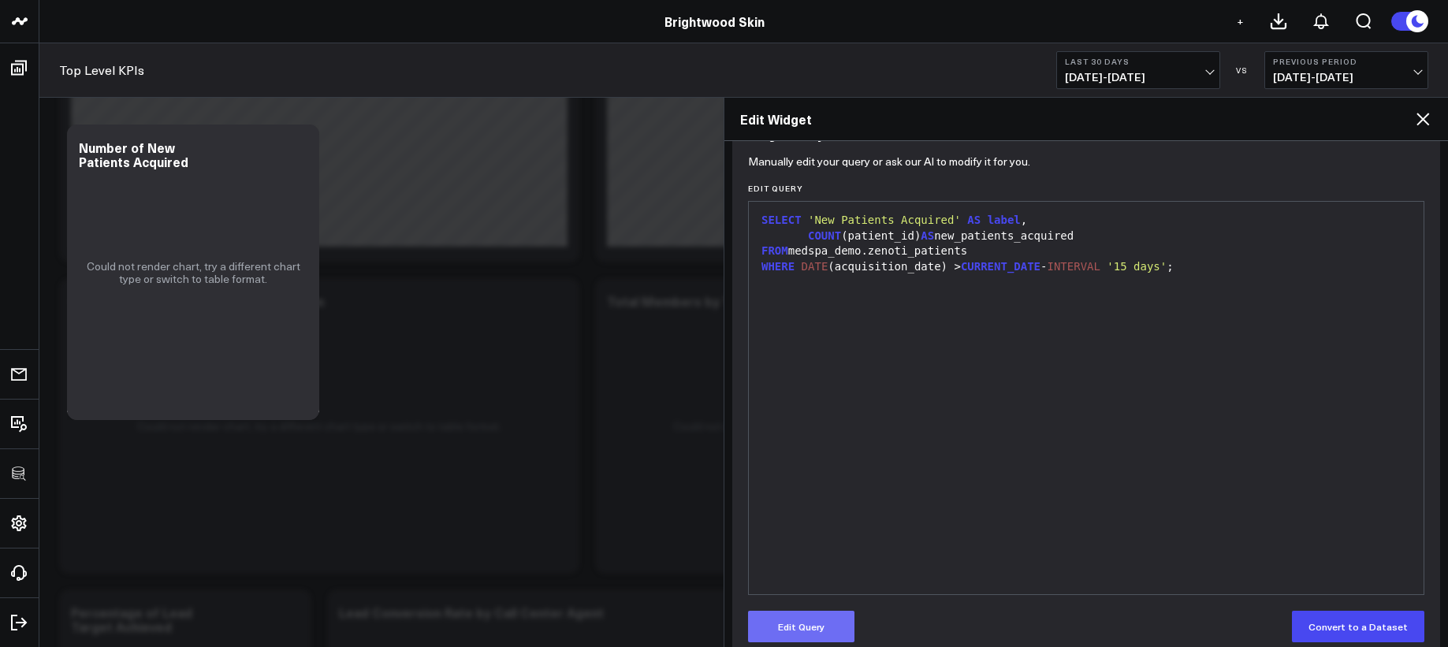
click at [844, 617] on button "Edit Query" at bounding box center [801, 627] width 106 height 32
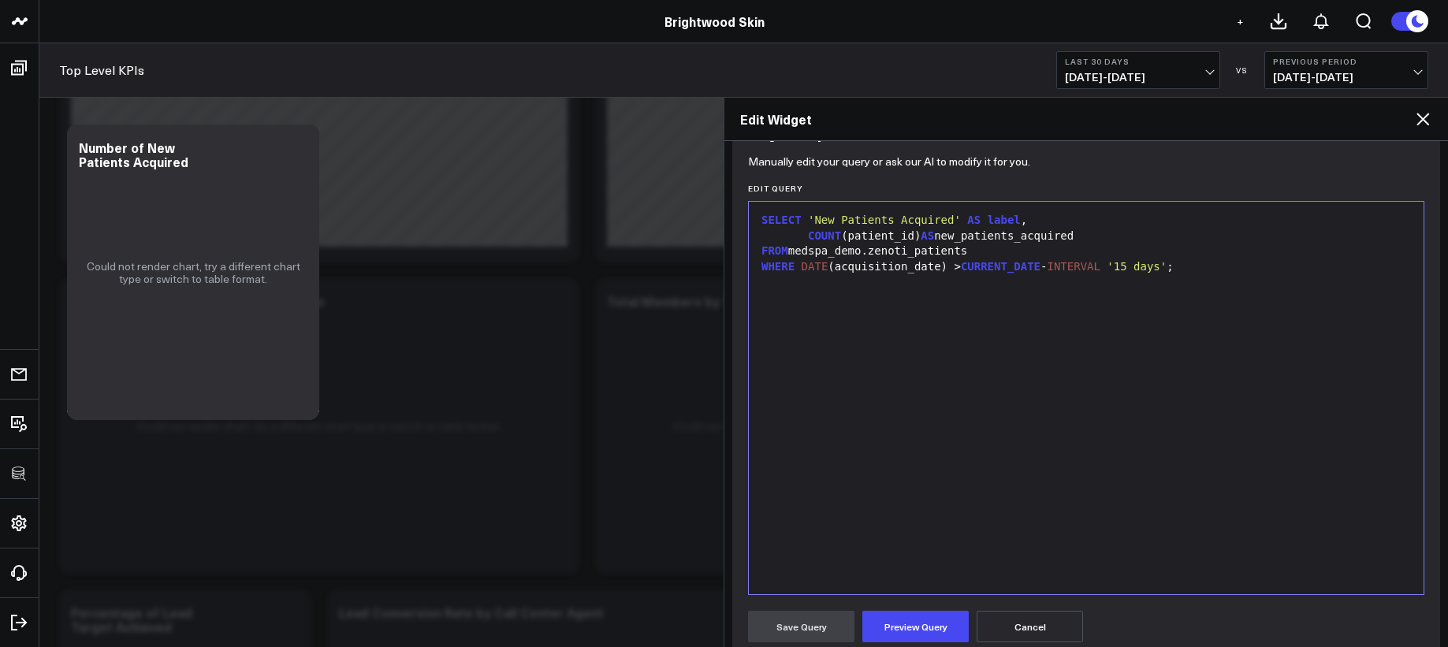
click at [931, 349] on div "SELECT 'New Patients Acquired' AS label , COUNT (patient_id) AS new_patients_ac…" at bounding box center [1085, 398] width 659 height 377
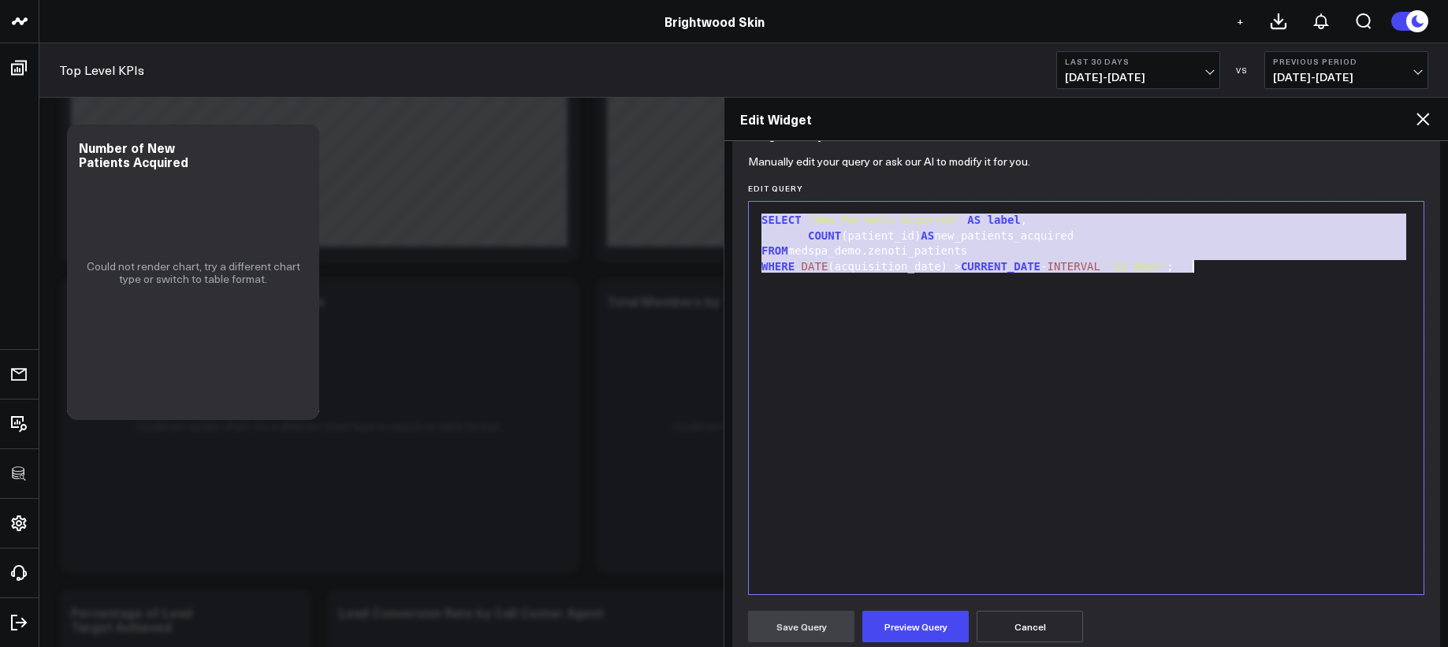
copy div "SELECT 'New Patients Acquired' AS label , COUNT (patient_id) AS new_patients_ac…"
click at [846, 303] on div "SELECT 'New Patients Acquired' AS label , COUNT (patient_id) AS new_patients_ac…" at bounding box center [1085, 398] width 659 height 377
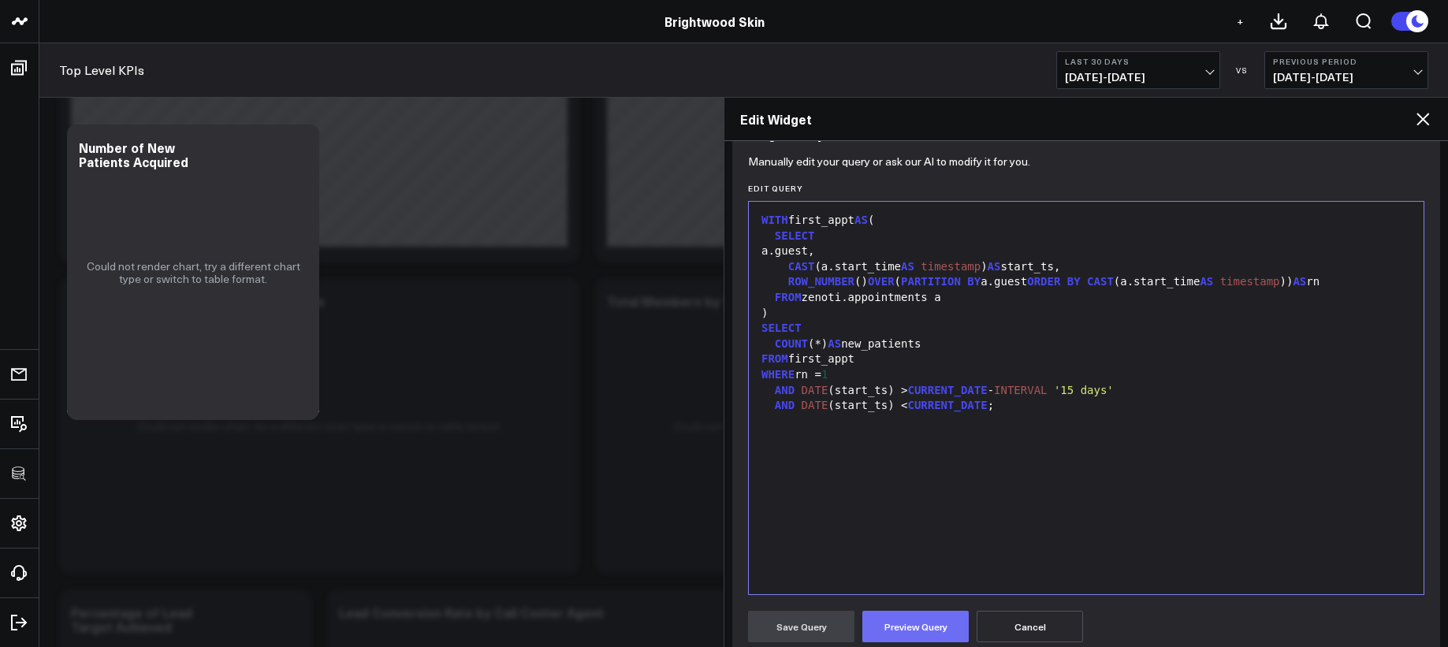
click at [905, 622] on button "Preview Query" at bounding box center [915, 627] width 106 height 32
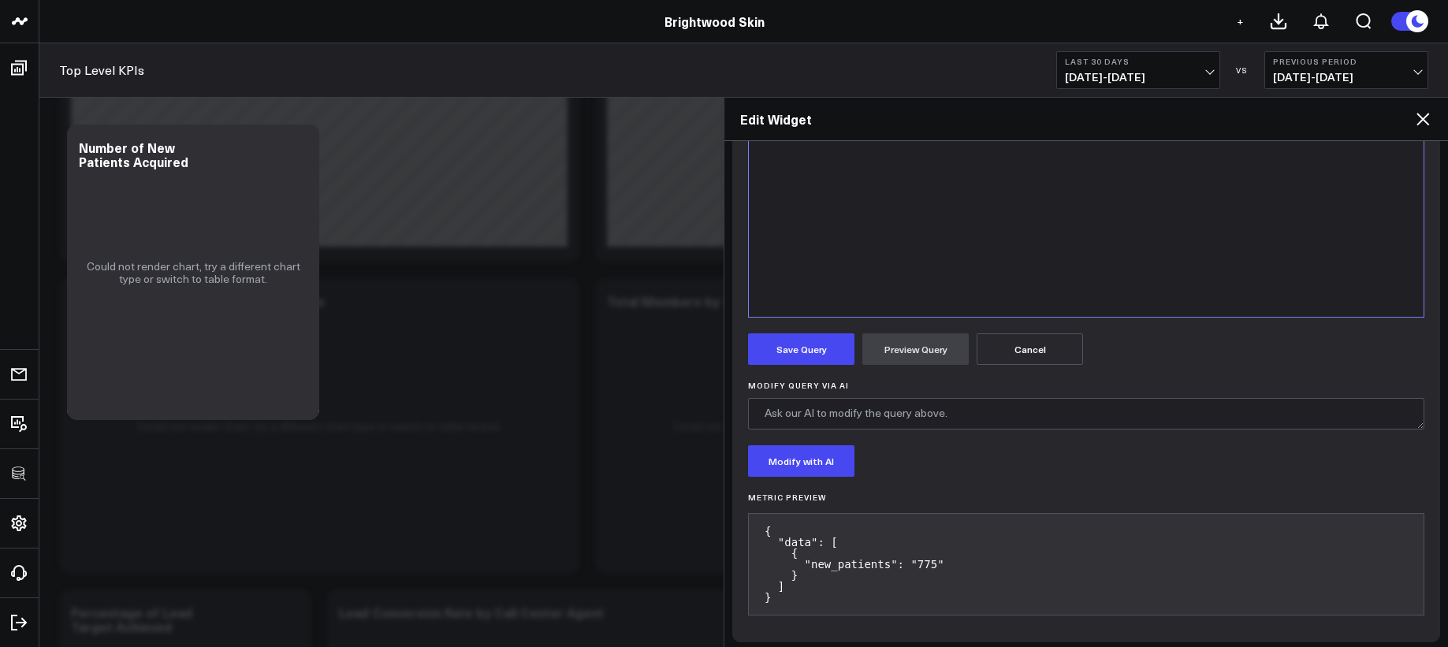
scroll to position [444, 0]
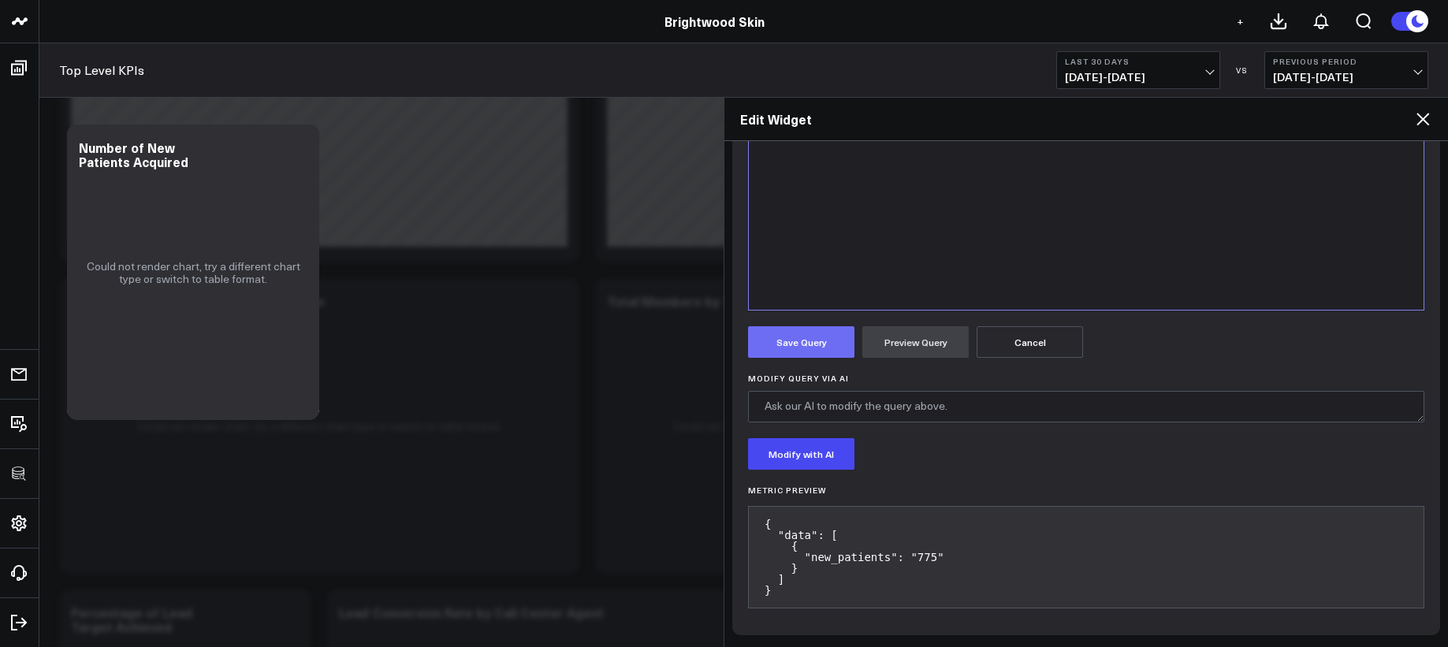
click at [820, 354] on button "Save Query" at bounding box center [801, 342] width 106 height 32
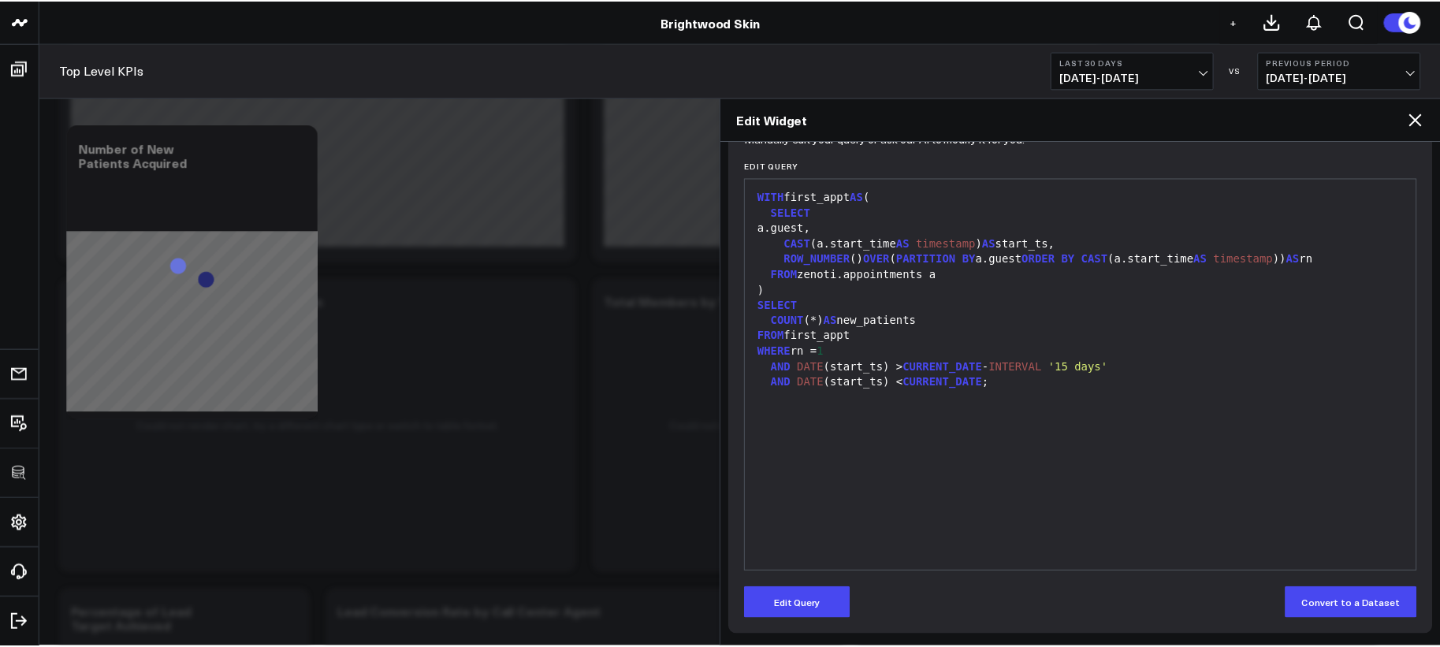
scroll to position [182, 0]
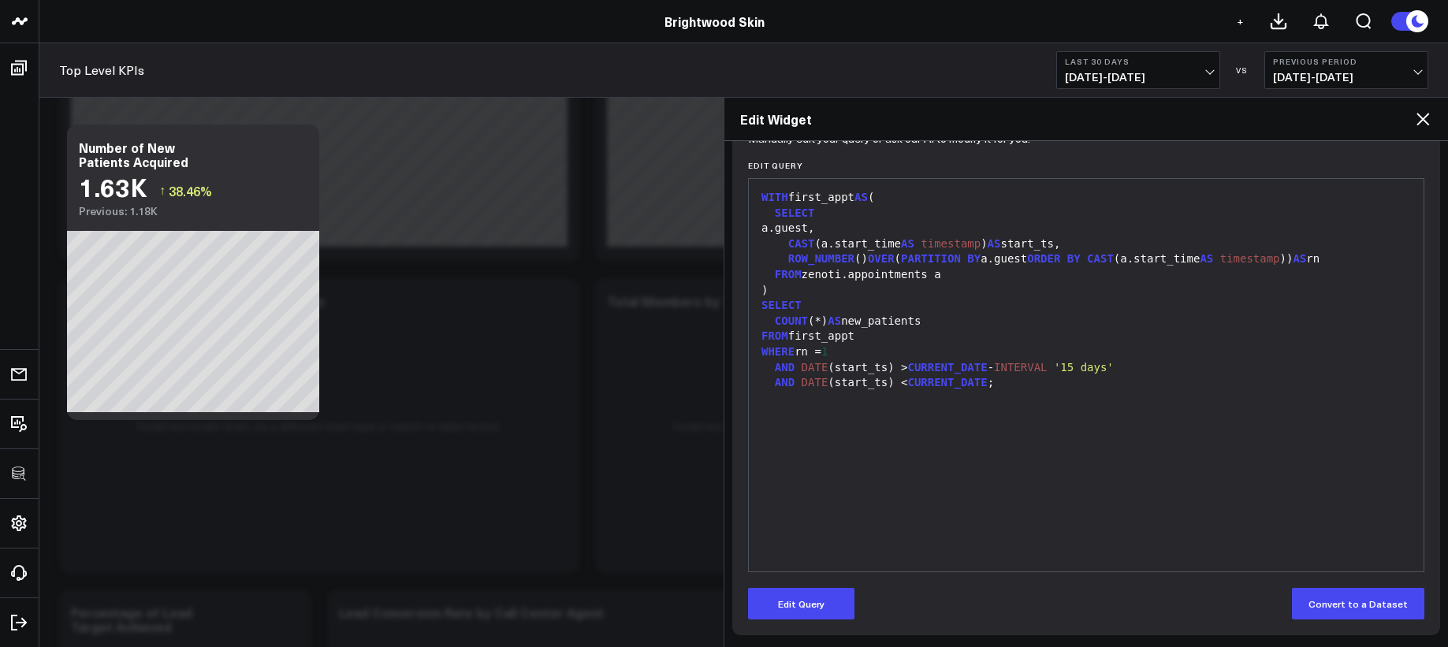
click at [1420, 121] on icon at bounding box center [1422, 119] width 13 height 13
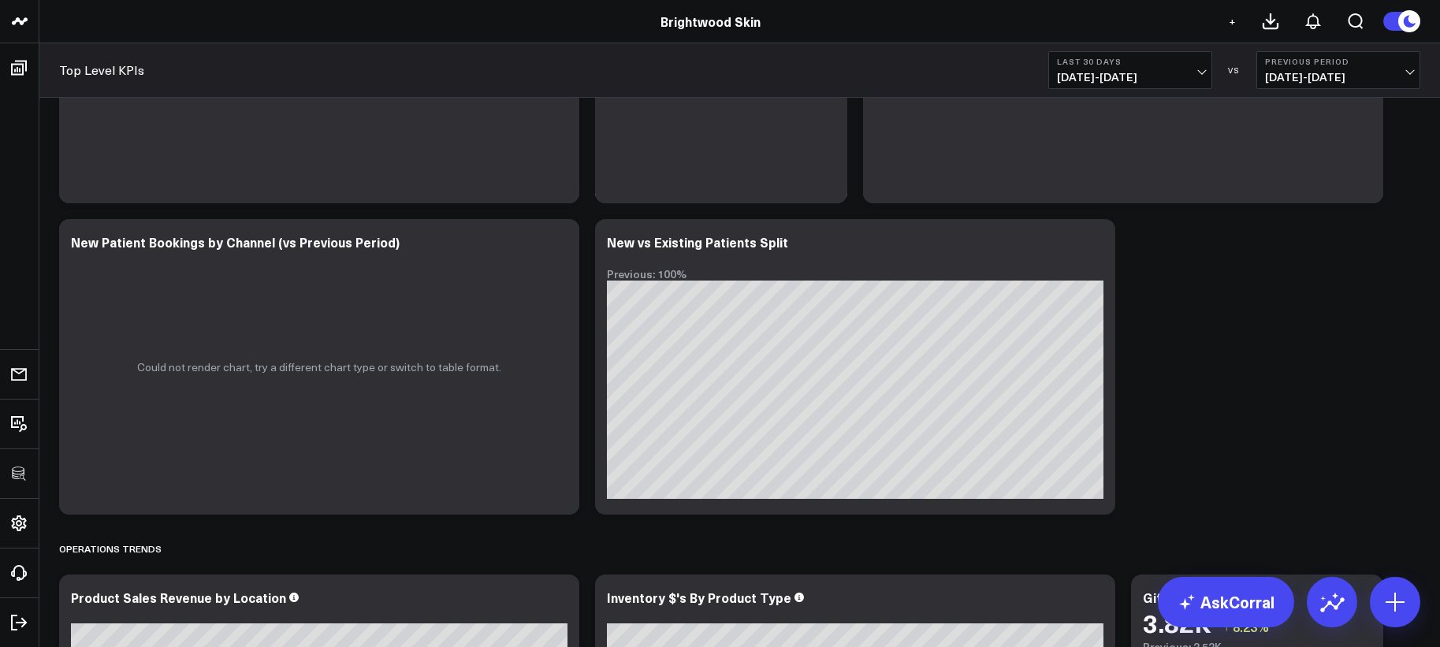
scroll to position [2074, 0]
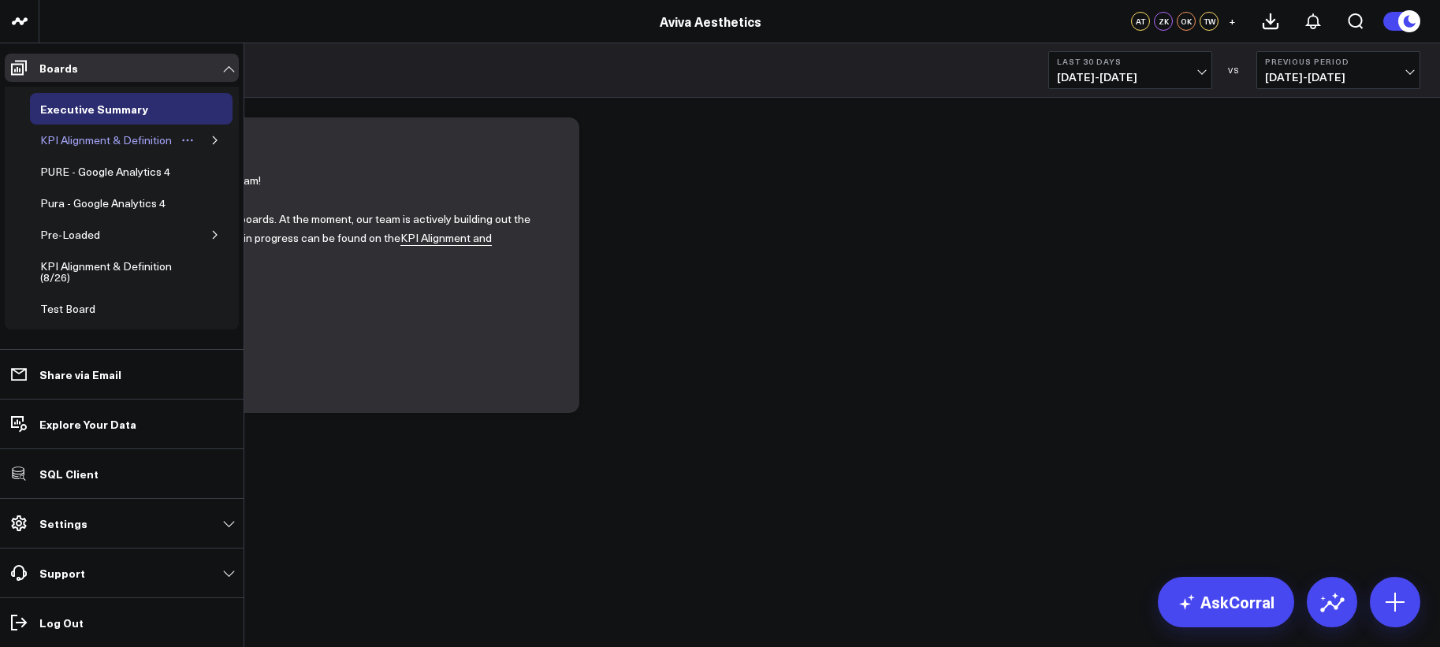
click at [62, 149] on div "KPI Alignment & Definition" at bounding box center [105, 140] width 139 height 19
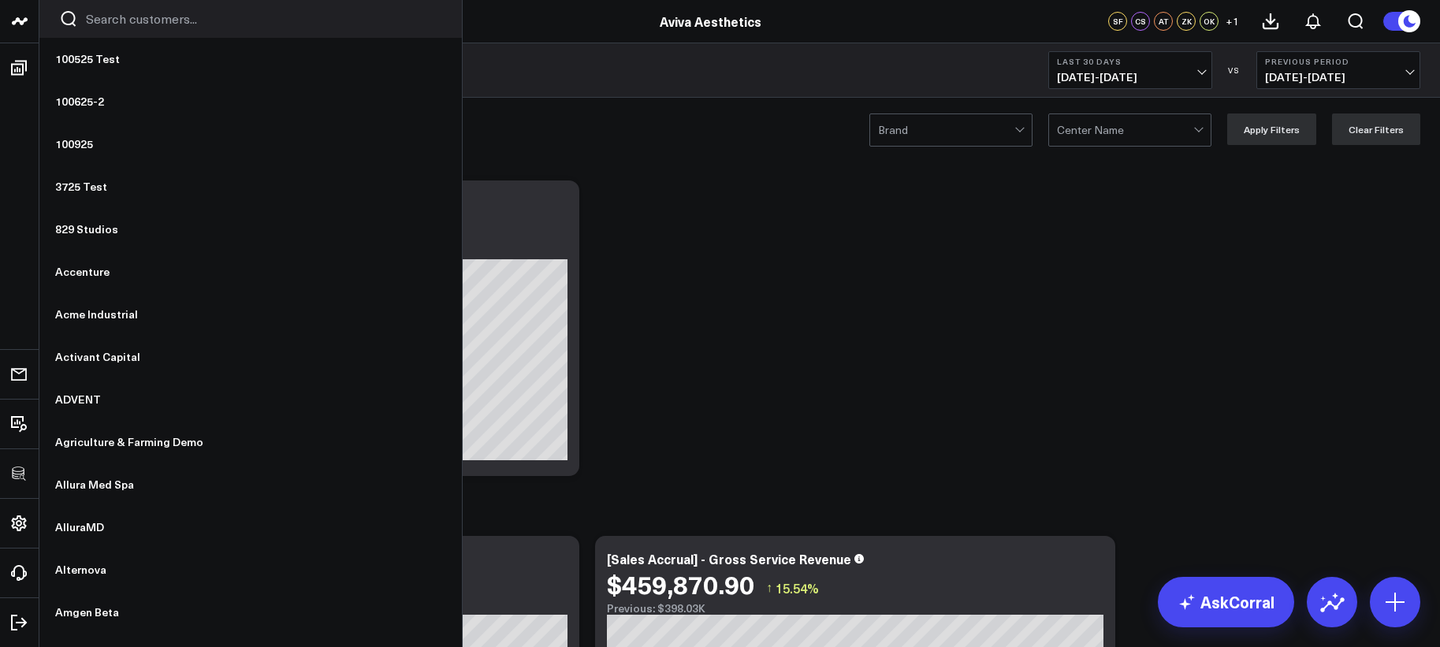
click at [119, 21] on input "Search customers input" at bounding box center [264, 18] width 356 height 17
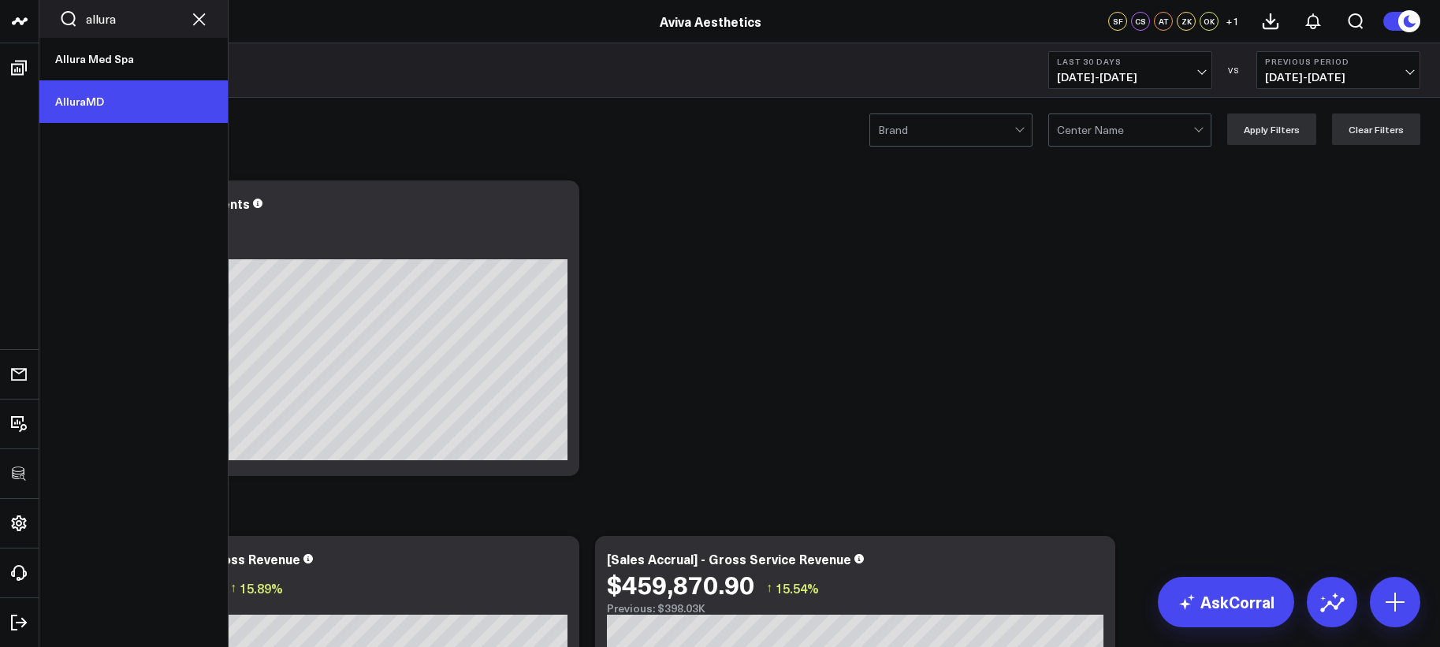
type input "allura"
click at [103, 85] on link "AlluraMD" at bounding box center [133, 101] width 188 height 43
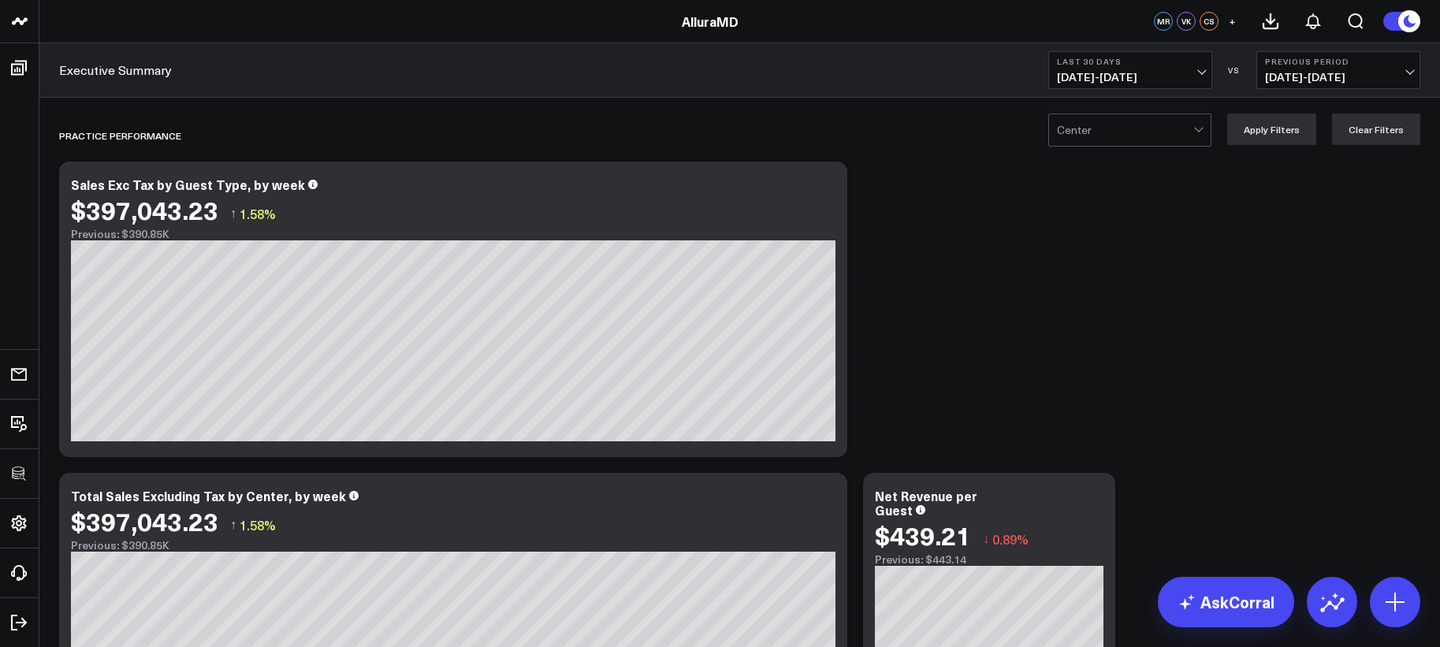
scroll to position [3352, 0]
click at [431, 136] on div "PRACTICE PERFORMANCE" at bounding box center [649, 135] width 1180 height 36
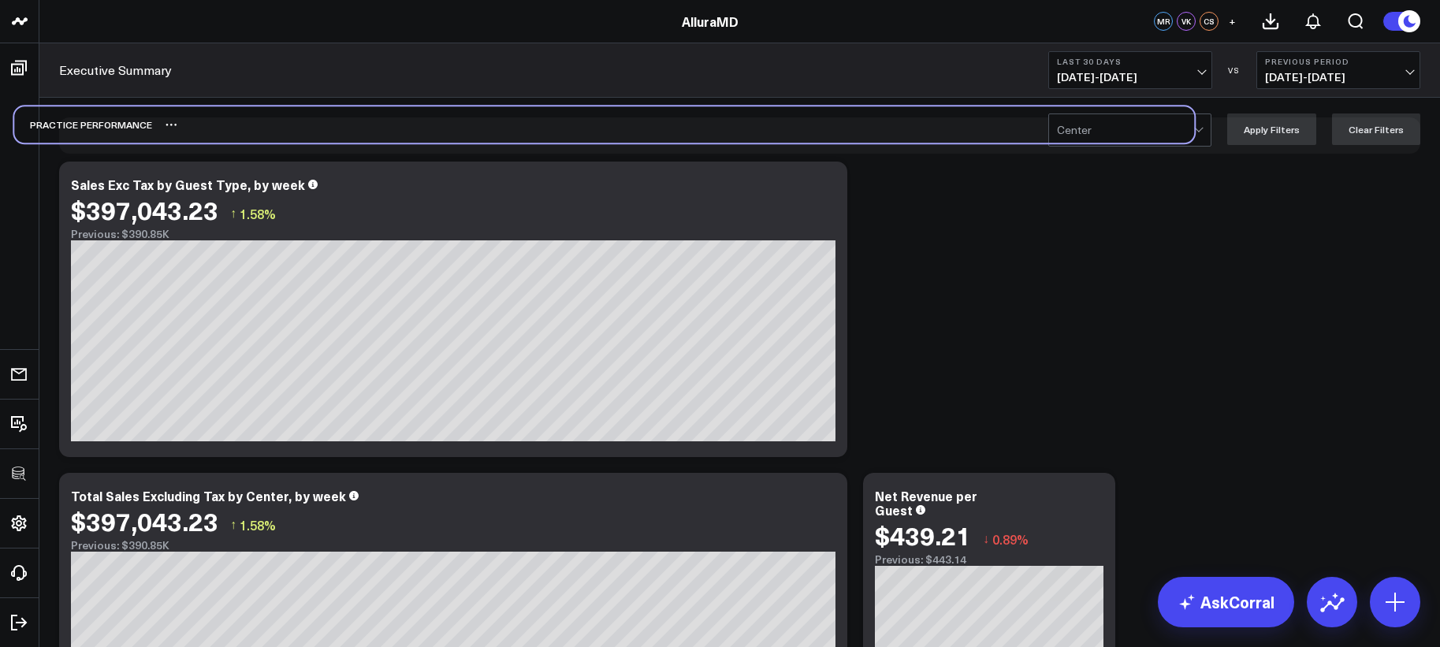
click at [386, 126] on div "PRACTICE PERFORMANCE" at bounding box center [604, 124] width 1180 height 36
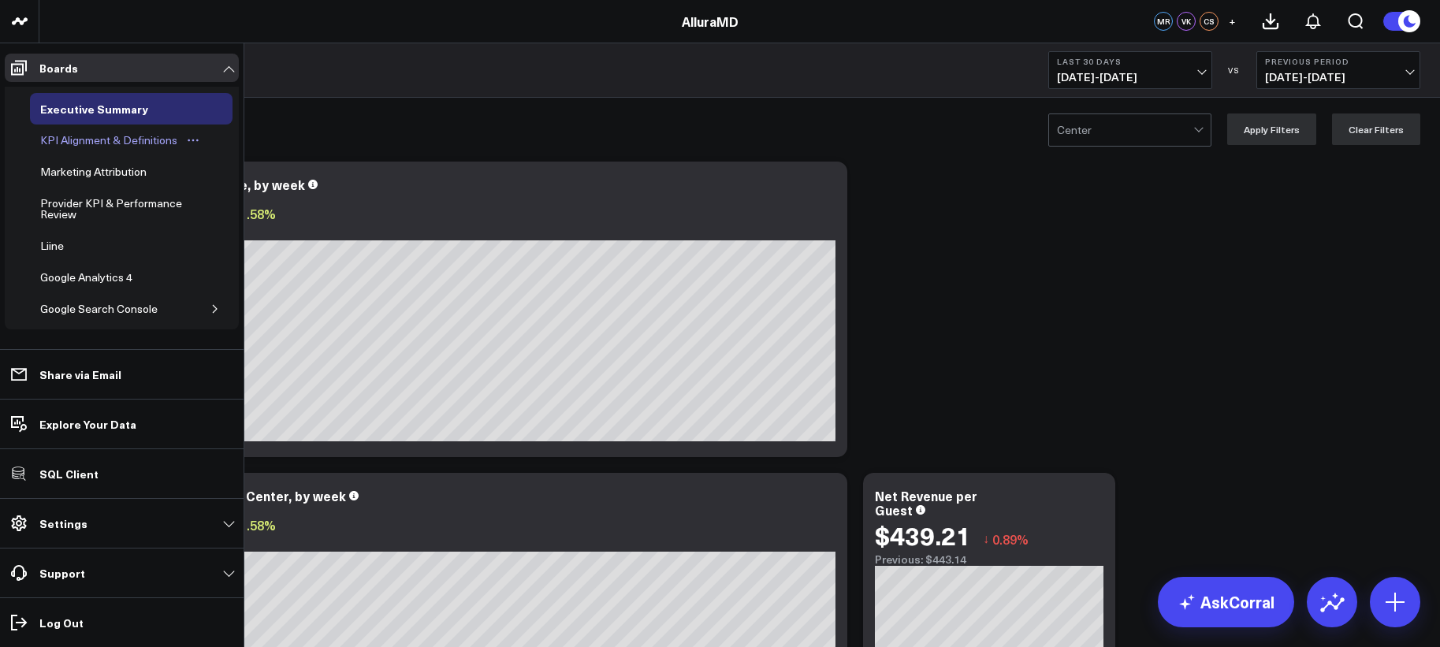
click at [75, 136] on div "KPI Alignment & Definitions" at bounding box center [108, 140] width 145 height 19
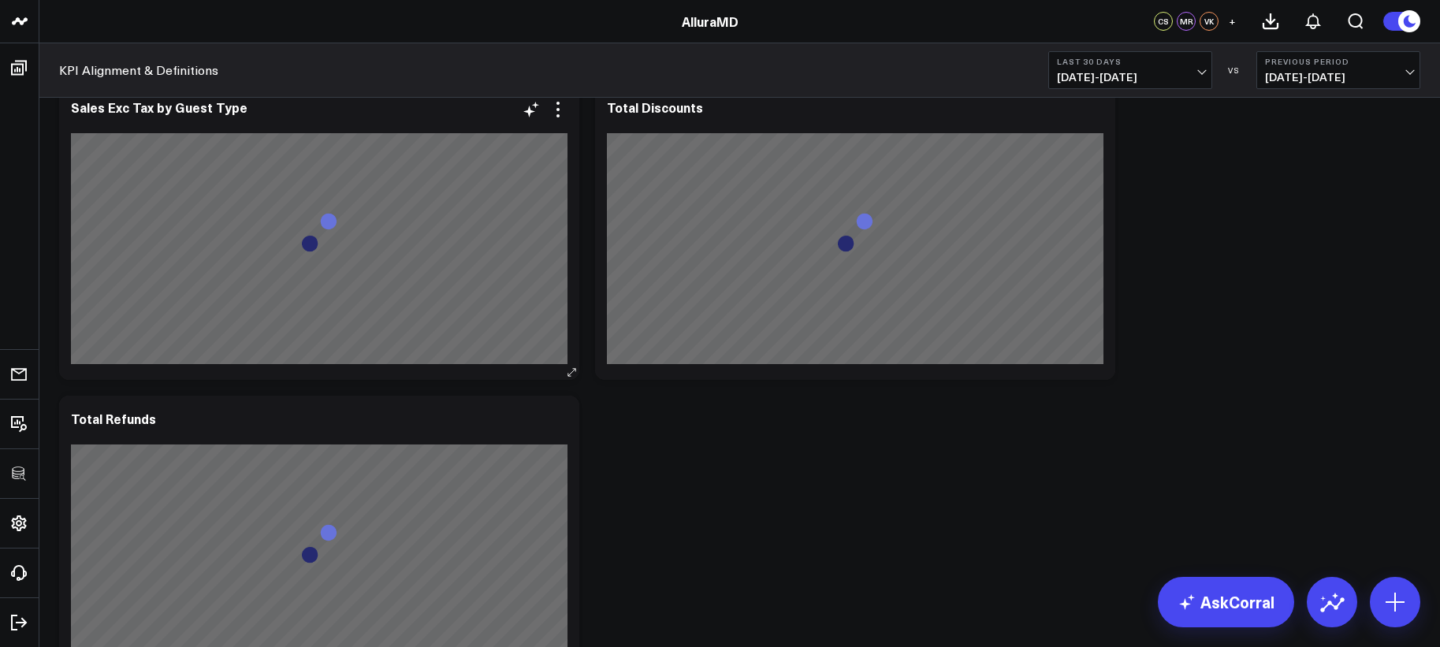
scroll to position [1002, 0]
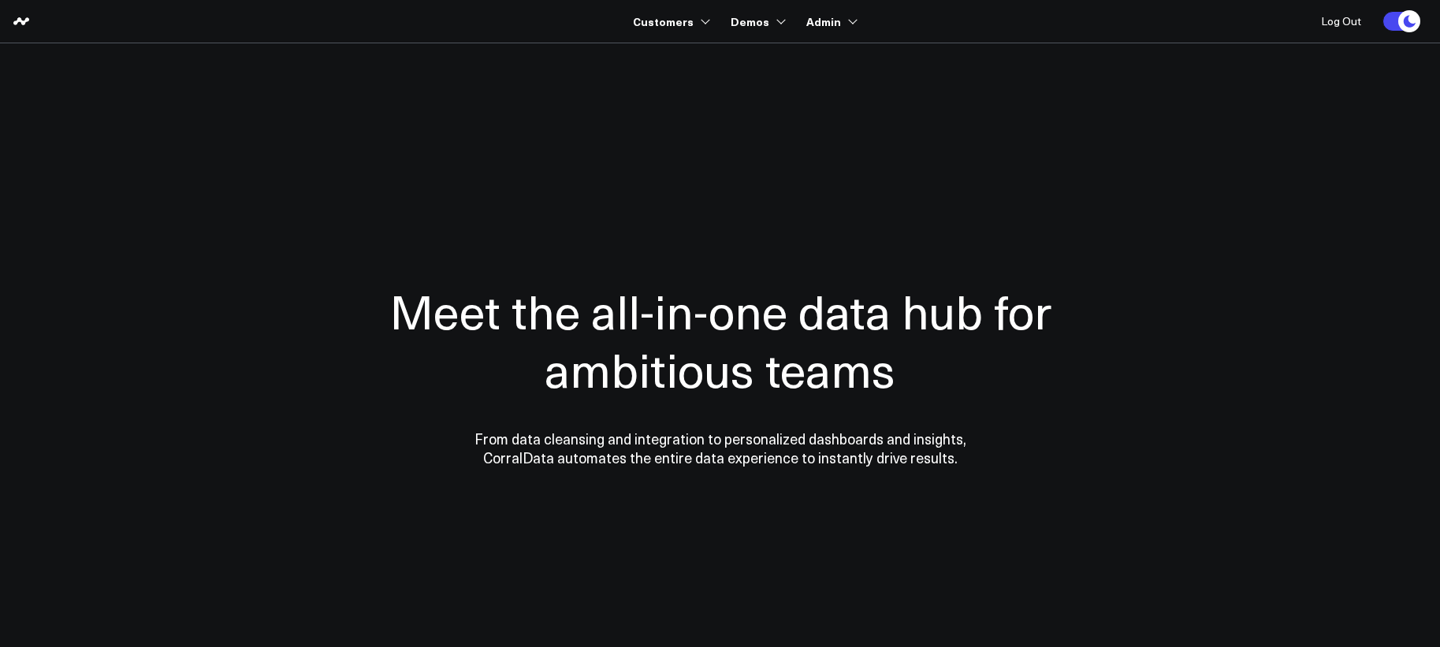
click at [113, 171] on body "Customers 100525 Test 100625-2 100925 3725 Test 829 Studios Accenture Acme Indu…" at bounding box center [720, 323] width 1440 height 647
